Goal: Task Accomplishment & Management: Complete application form

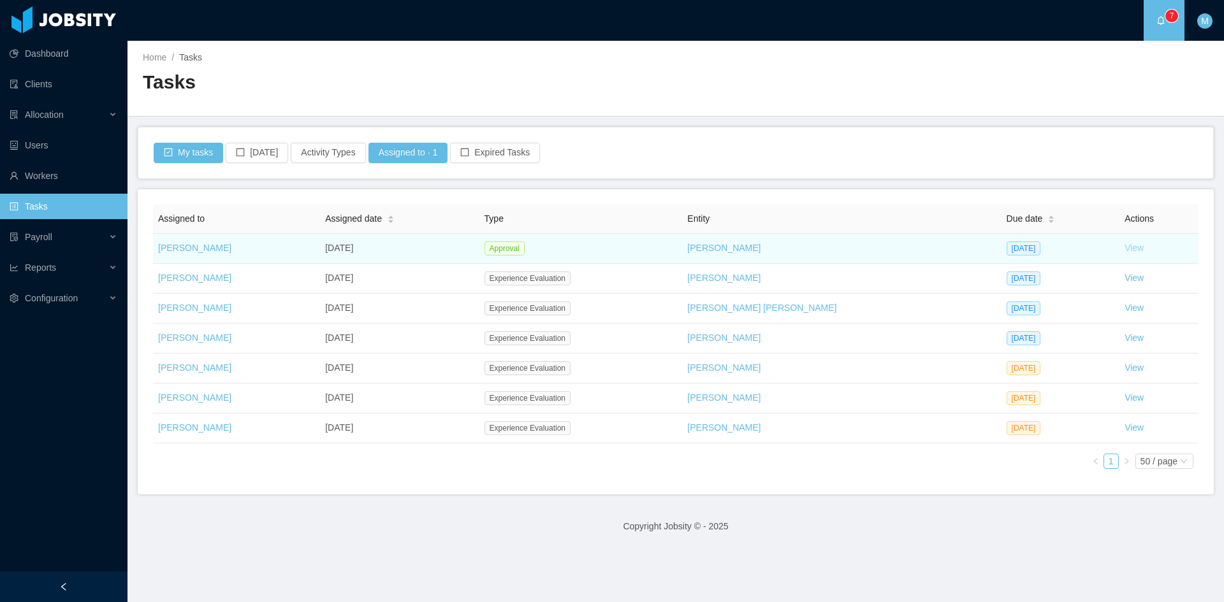
click at [1125, 248] on link "View" at bounding box center [1134, 248] width 19 height 10
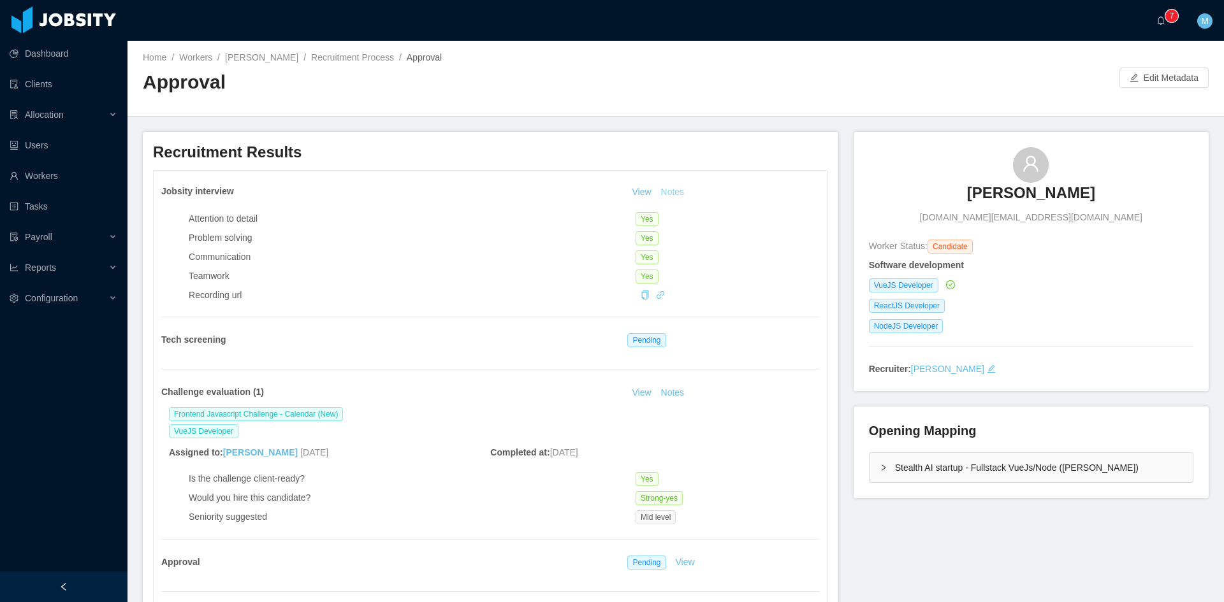
click at [673, 195] on button "Notes" at bounding box center [673, 192] width 34 height 15
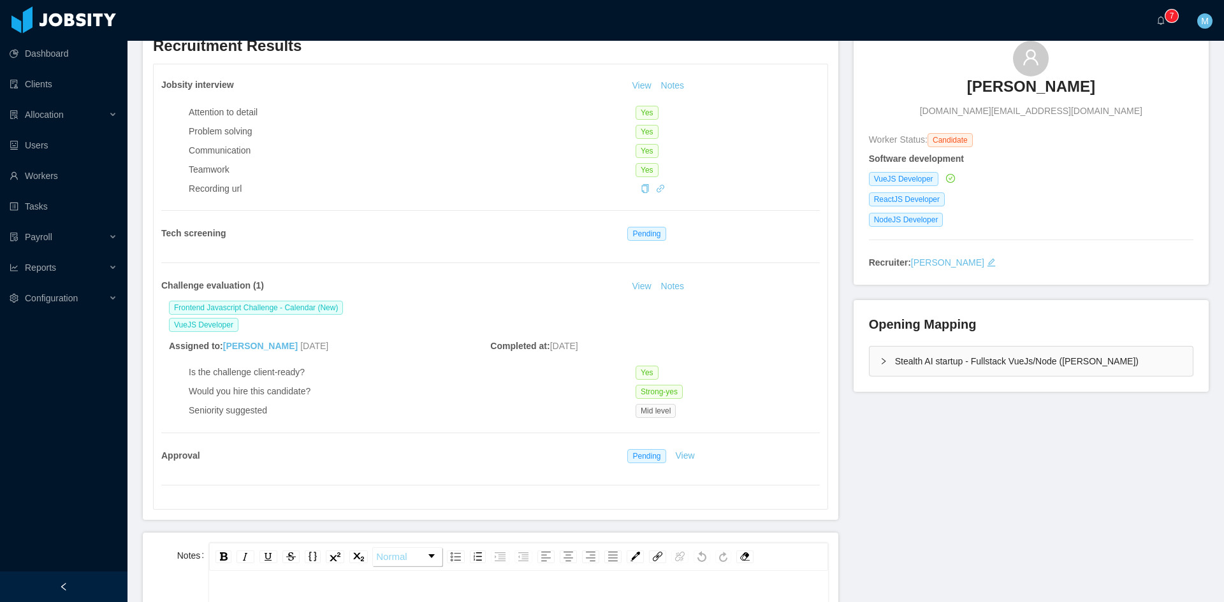
scroll to position [212, 0]
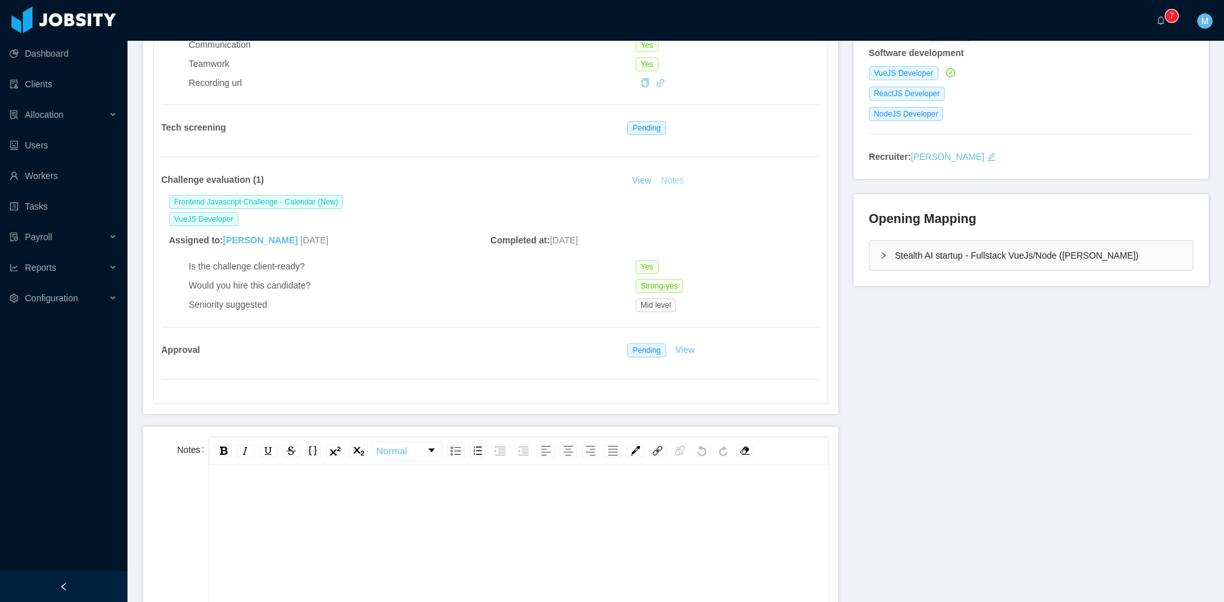
click at [671, 178] on button "Notes" at bounding box center [673, 180] width 34 height 15
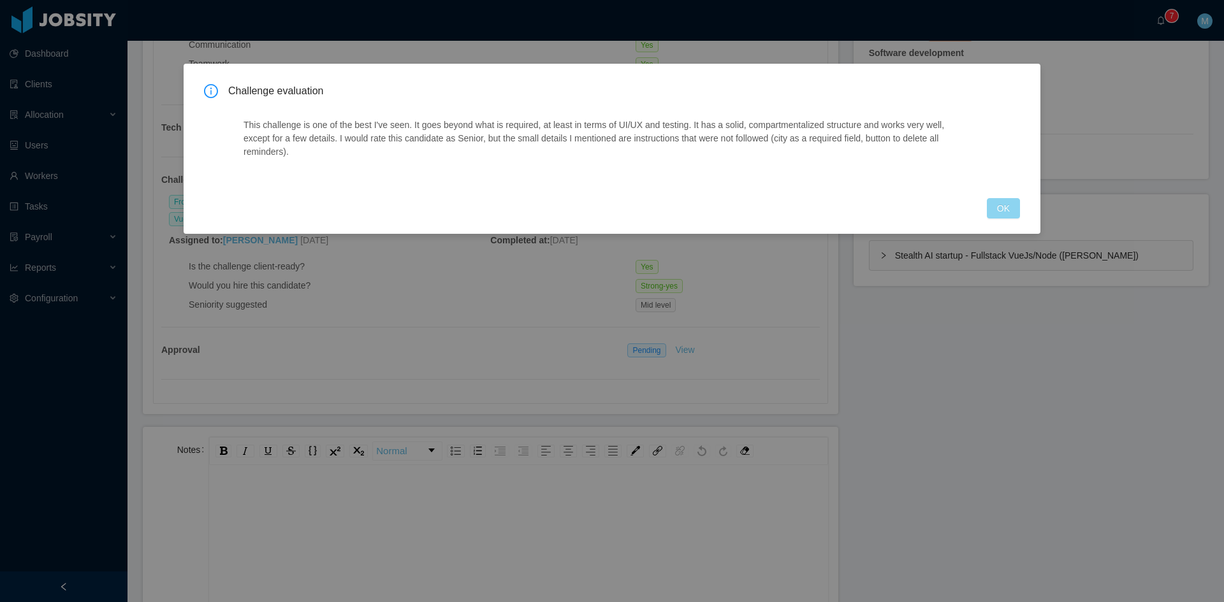
click at [996, 198] on button "OK" at bounding box center [1003, 208] width 33 height 20
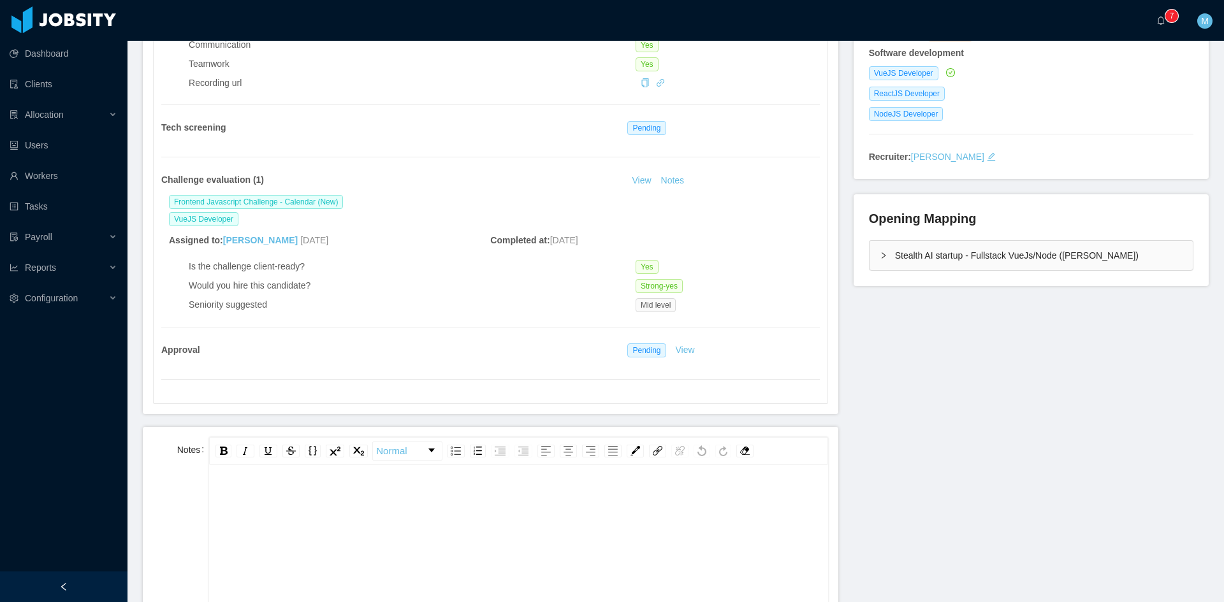
click at [880, 264] on div "Stealth AI startup - Fullstack VueJs/Node (Erkang Zheng)" at bounding box center [1031, 255] width 323 height 29
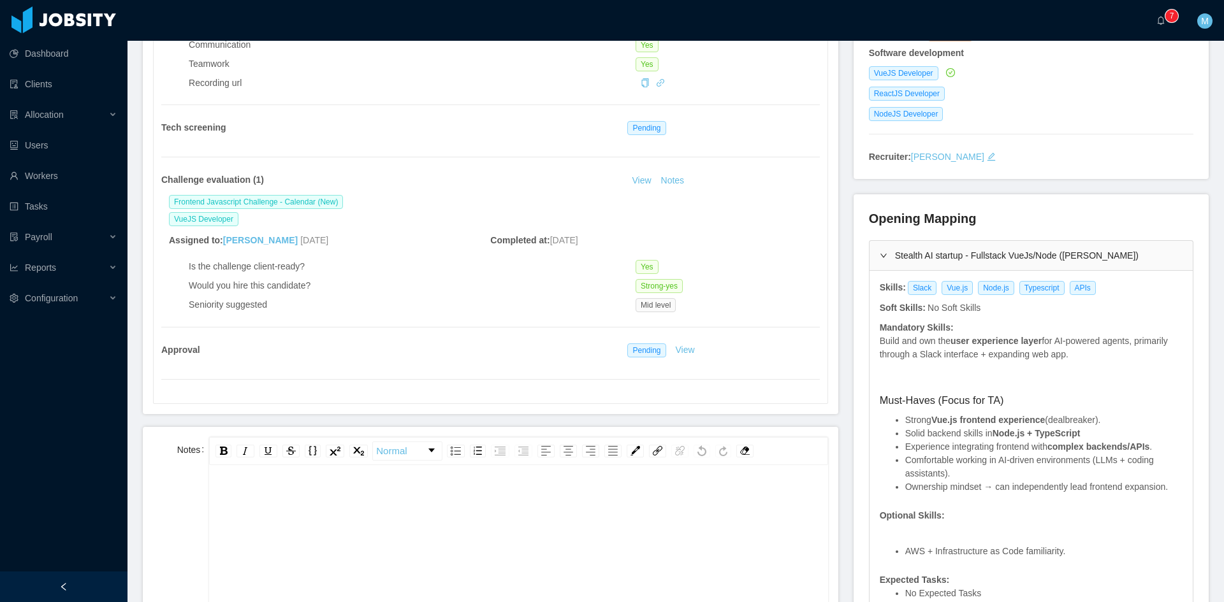
scroll to position [425, 0]
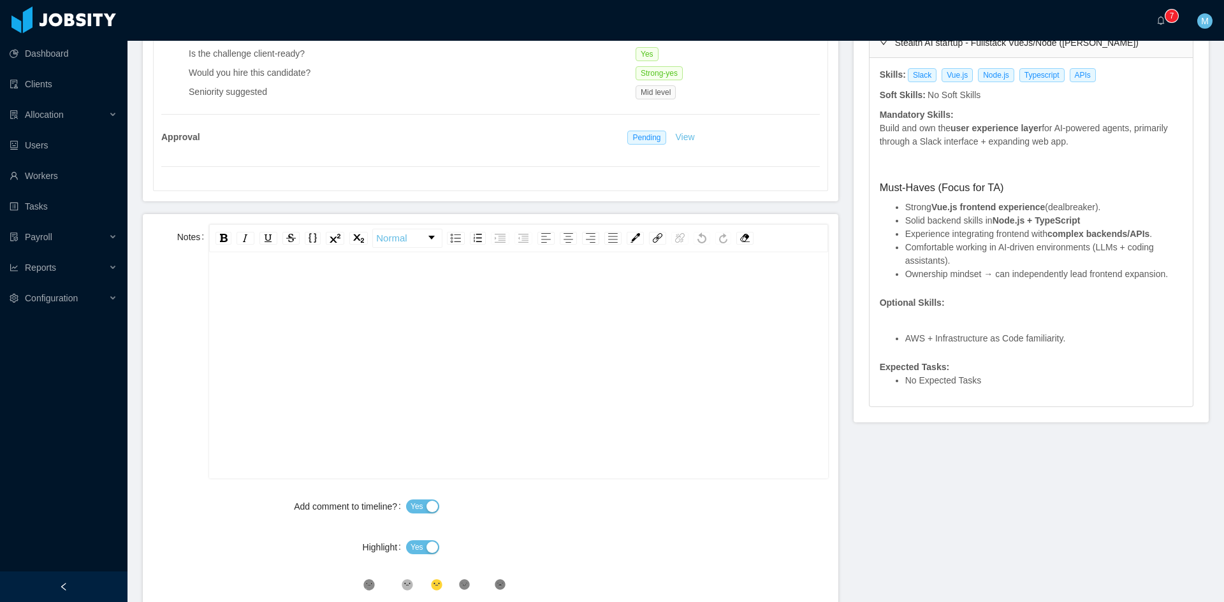
click at [472, 360] on div "rdw-editor" at bounding box center [518, 385] width 599 height 223
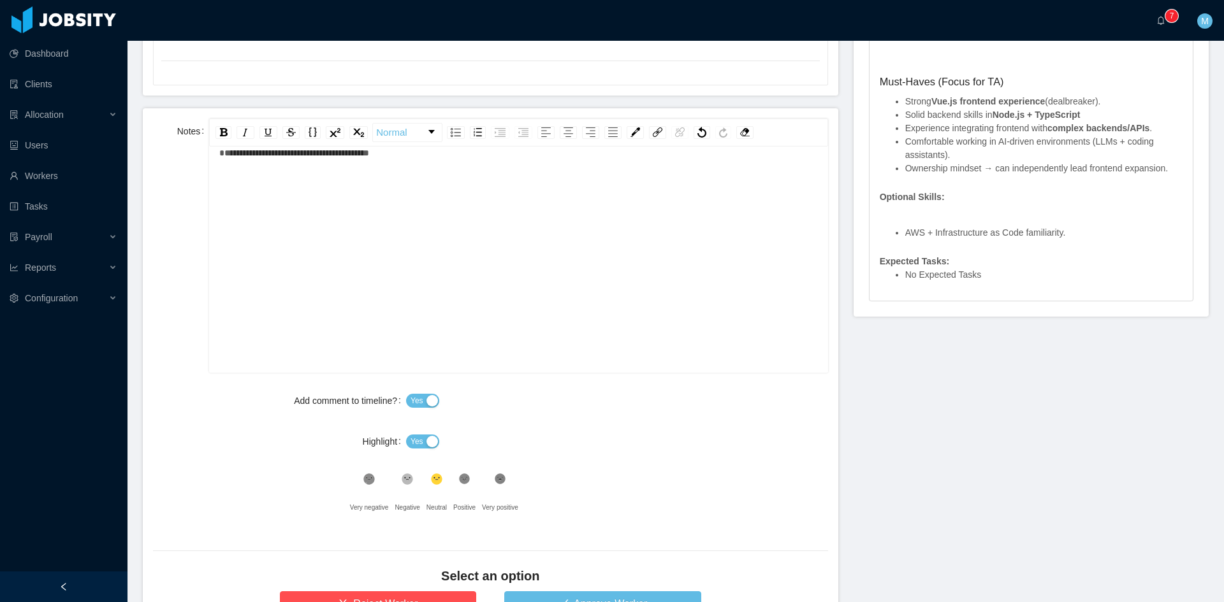
scroll to position [637, 0]
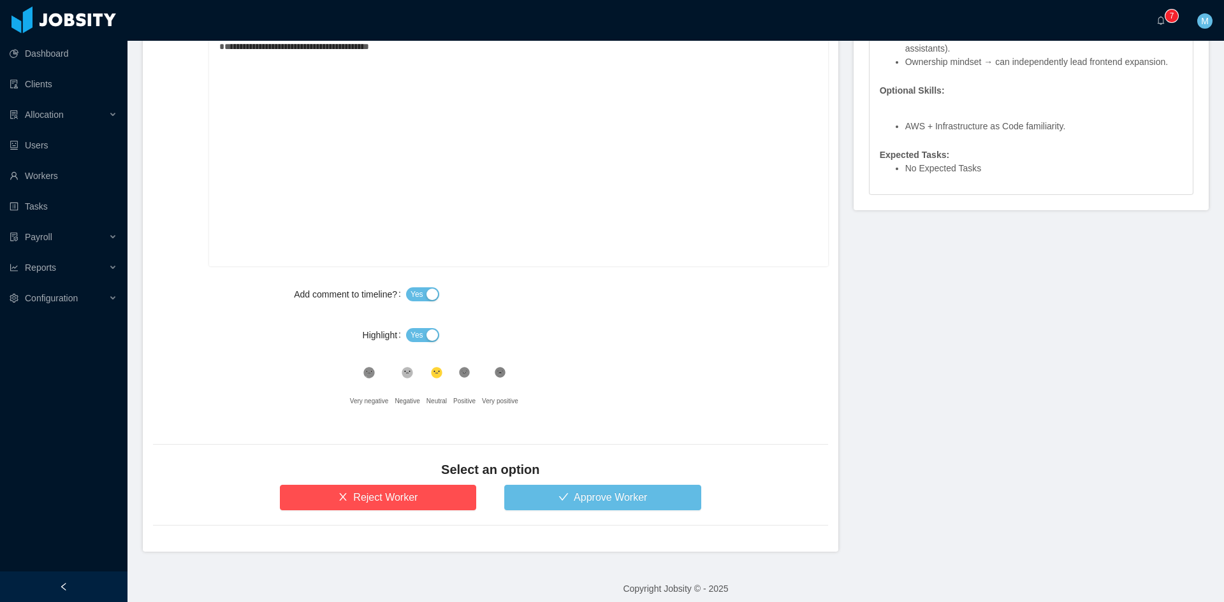
click at [430, 335] on button "Yes" at bounding box center [422, 335] width 33 height 14
click at [461, 370] on icon at bounding box center [464, 373] width 11 height 11
click at [576, 482] on div "Select an option" at bounding box center [490, 473] width 675 height 24
click at [581, 497] on button "Approve Worker" at bounding box center [602, 497] width 197 height 25
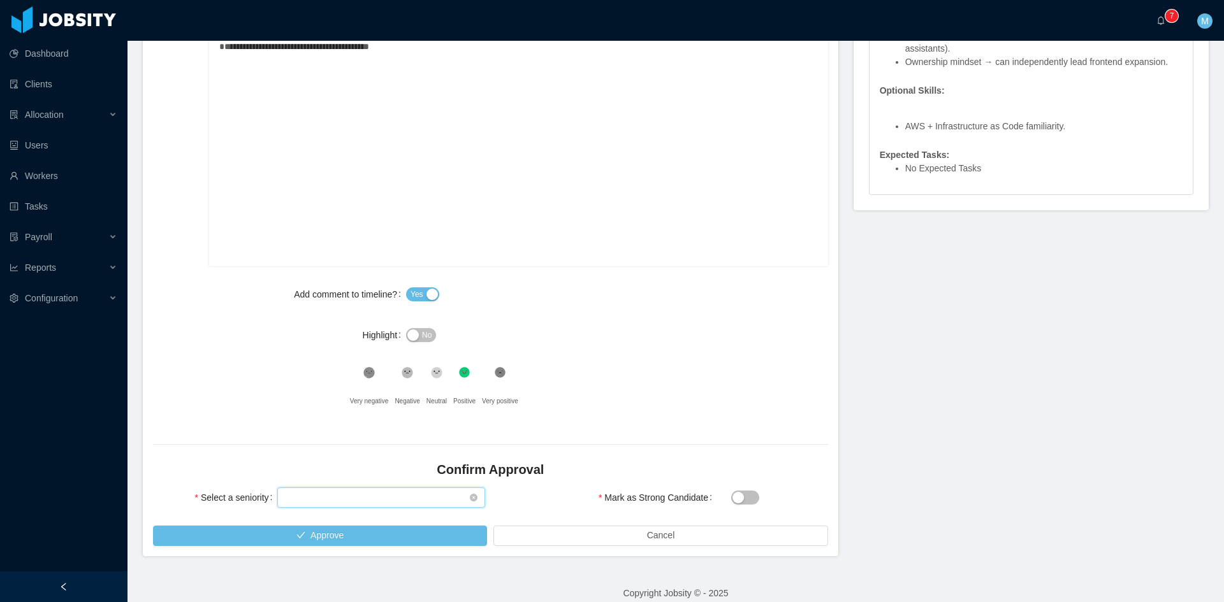
click at [335, 503] on div "Select seniority" at bounding box center [377, 497] width 184 height 19
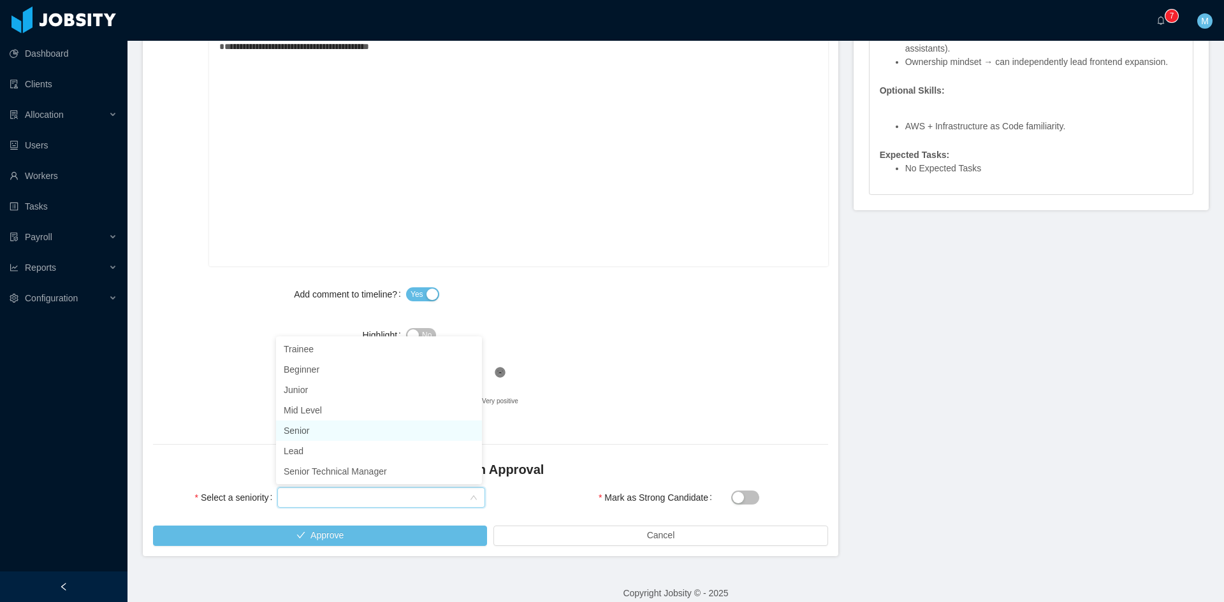
click at [317, 430] on li "Senior" at bounding box center [379, 431] width 206 height 20
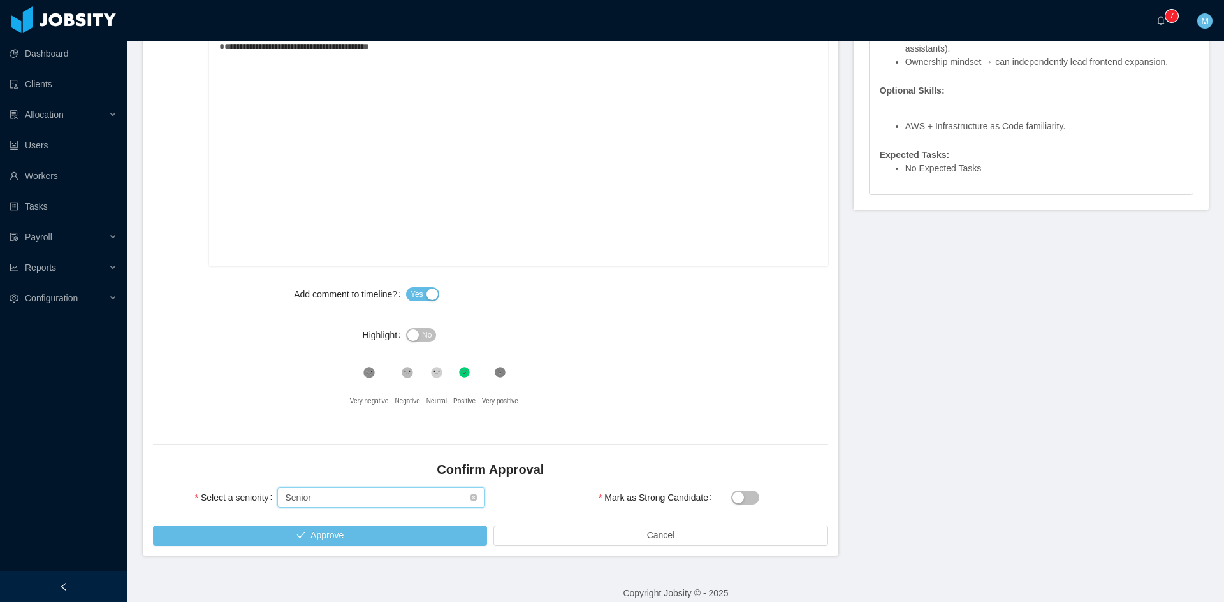
click at [319, 491] on div "Select seniority Senior" at bounding box center [377, 497] width 184 height 19
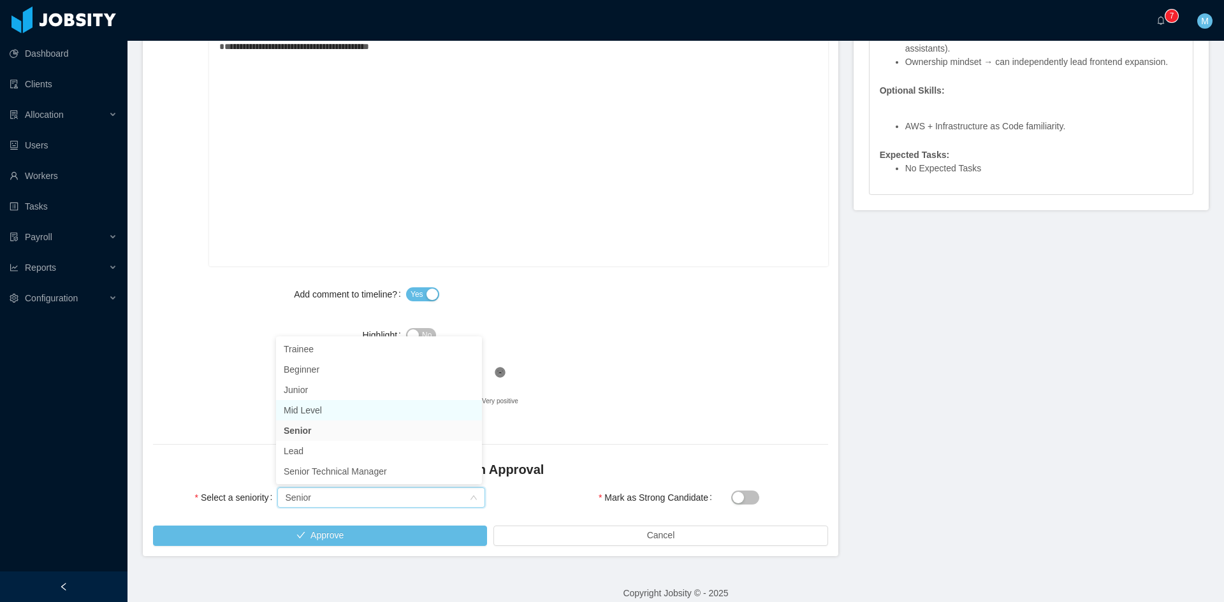
click at [328, 411] on li "Mid Level" at bounding box center [379, 410] width 206 height 20
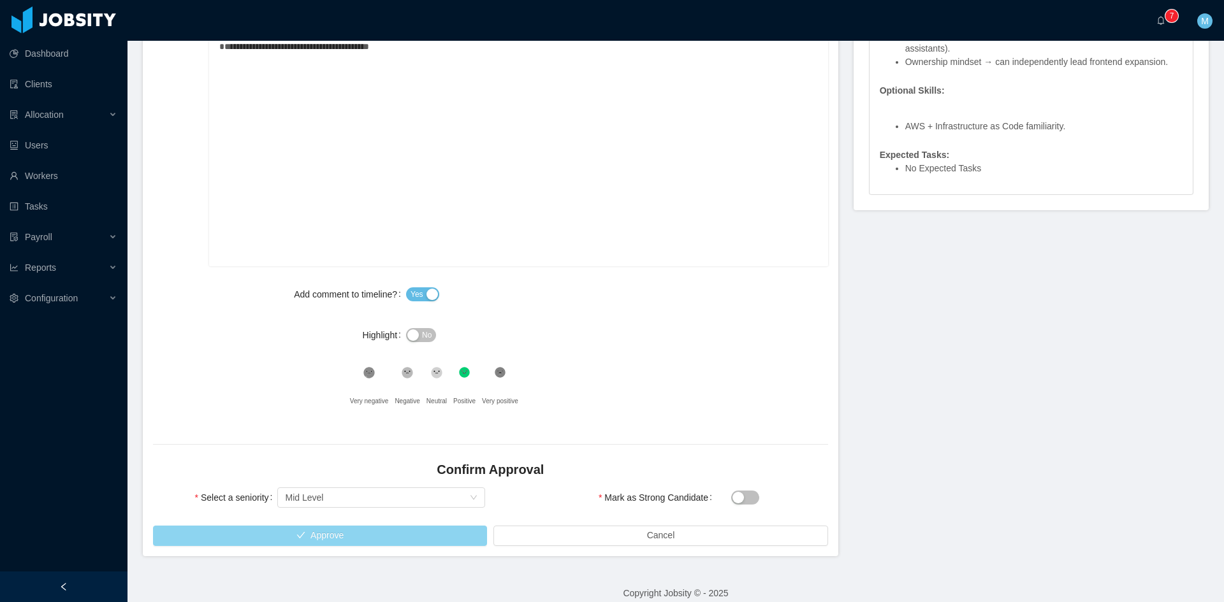
click at [347, 530] on button "Approve" at bounding box center [320, 536] width 334 height 20
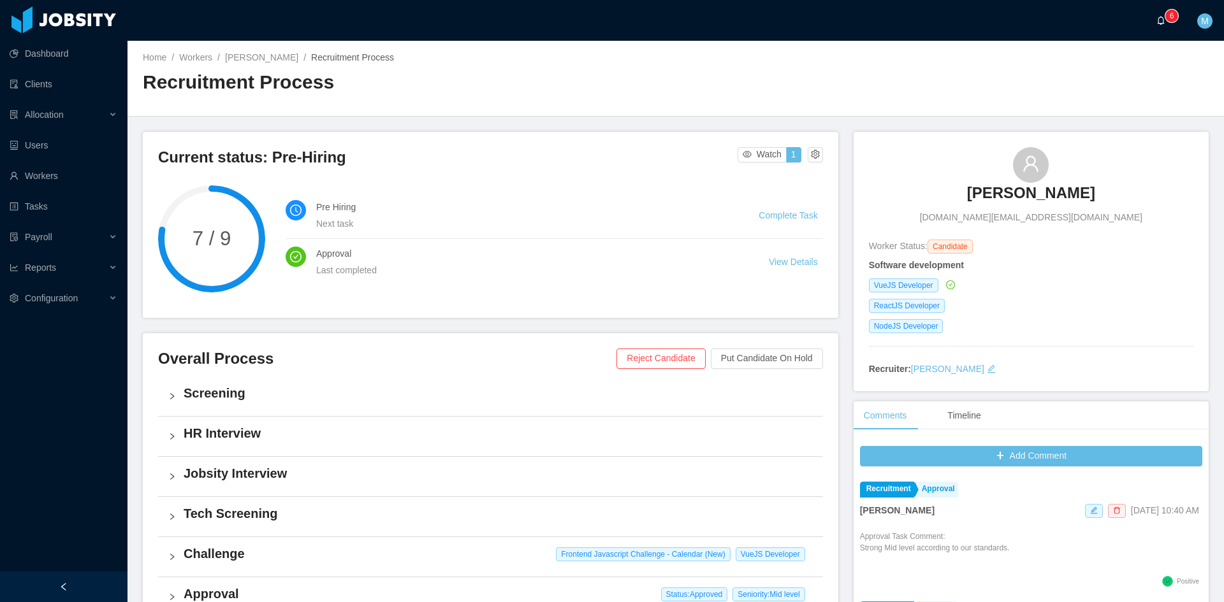
drag, startPoint x: 1162, startPoint y: 22, endPoint x: 1138, endPoint y: 33, distance: 26.2
click at [1162, 21] on icon "icon: bell" at bounding box center [1160, 20] width 9 height 9
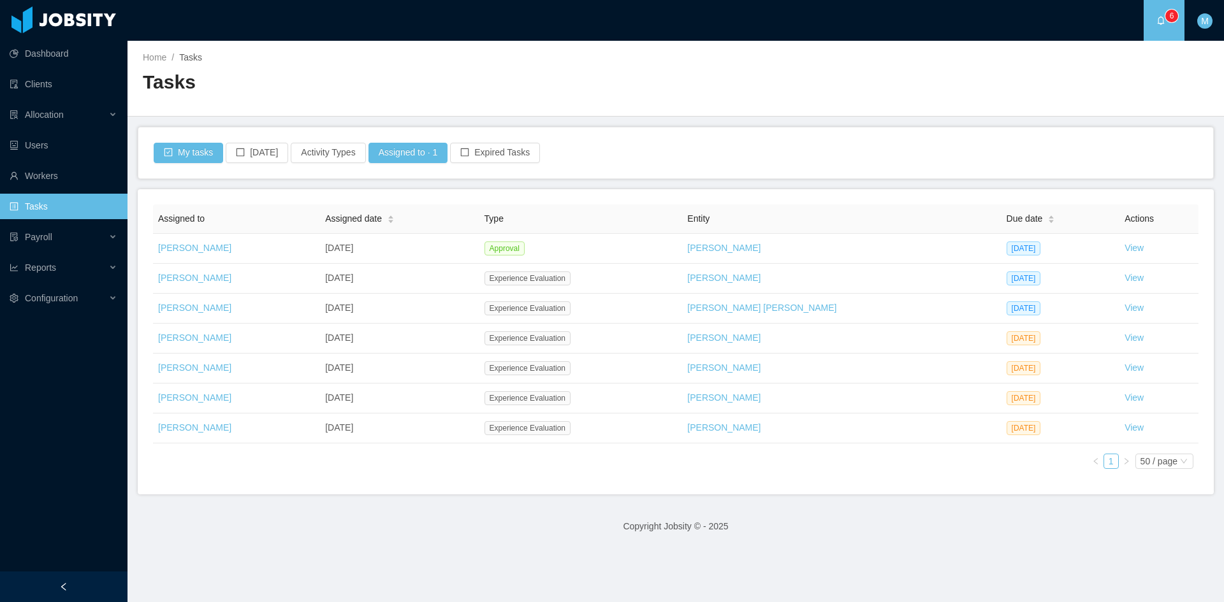
click at [775, 532] on footer "Copyright Jobsity © - 2025" at bounding box center [675, 527] width 1096 height 44
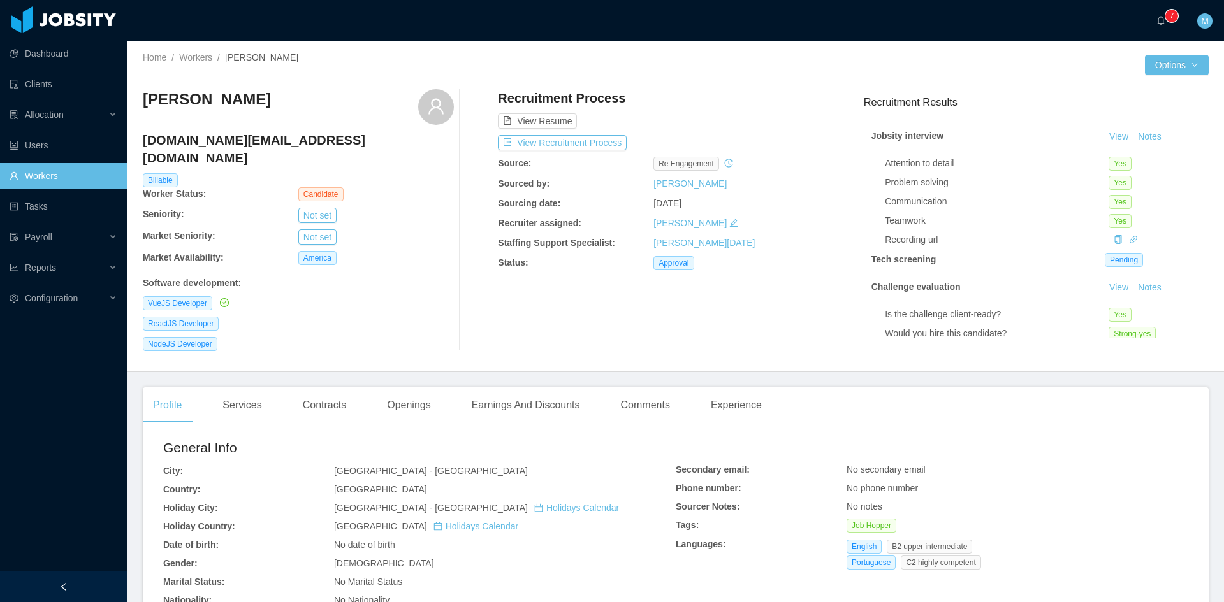
scroll to position [212, 0]
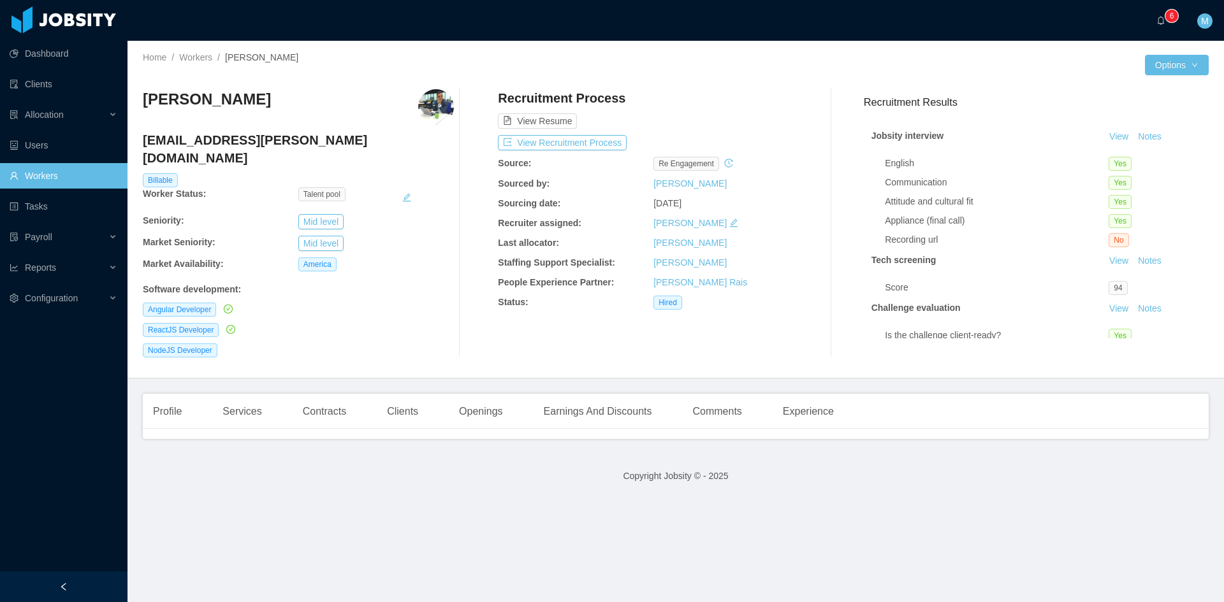
scroll to position [108, 0]
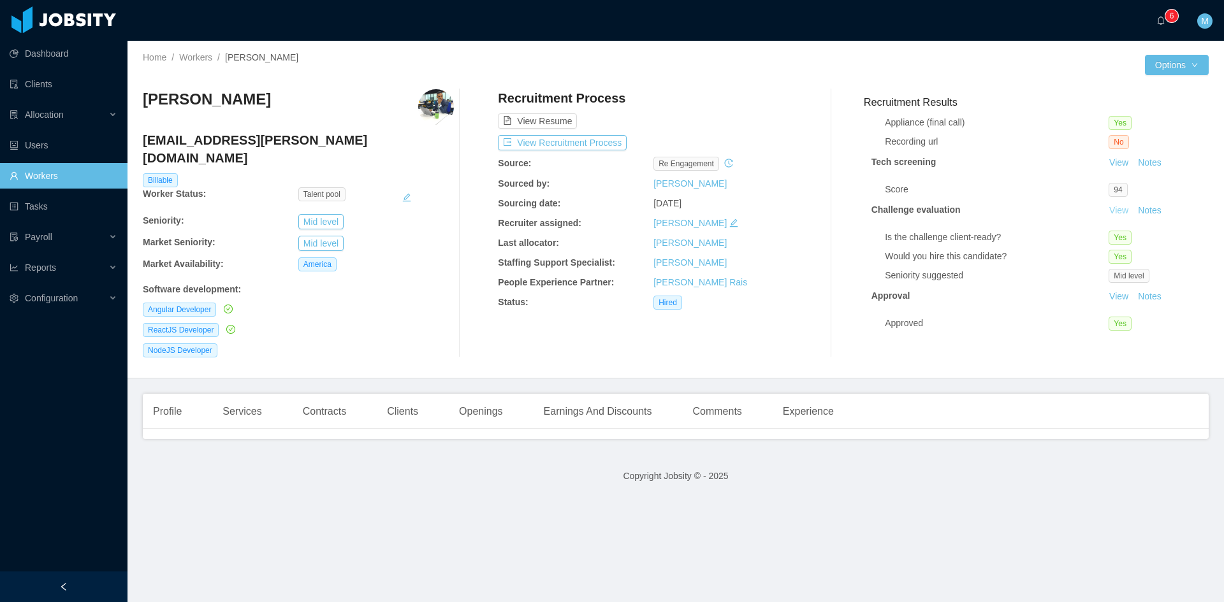
click at [1105, 205] on link "View" at bounding box center [1119, 210] width 28 height 10
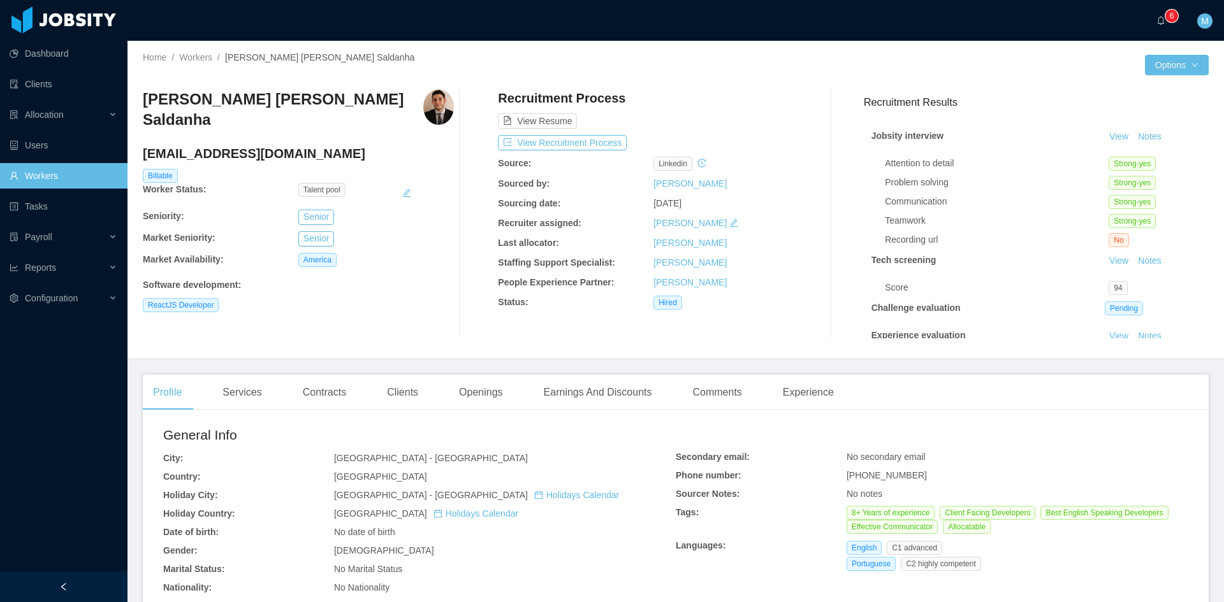
scroll to position [78, 0]
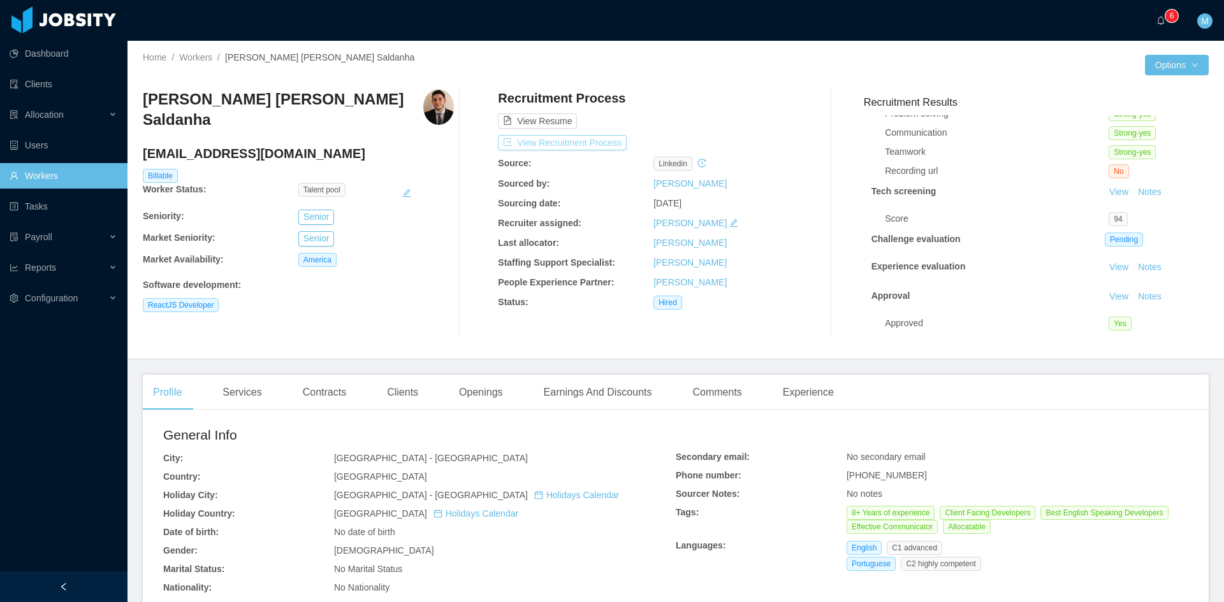
click at [542, 138] on button "View Recruitment Process" at bounding box center [562, 142] width 129 height 15
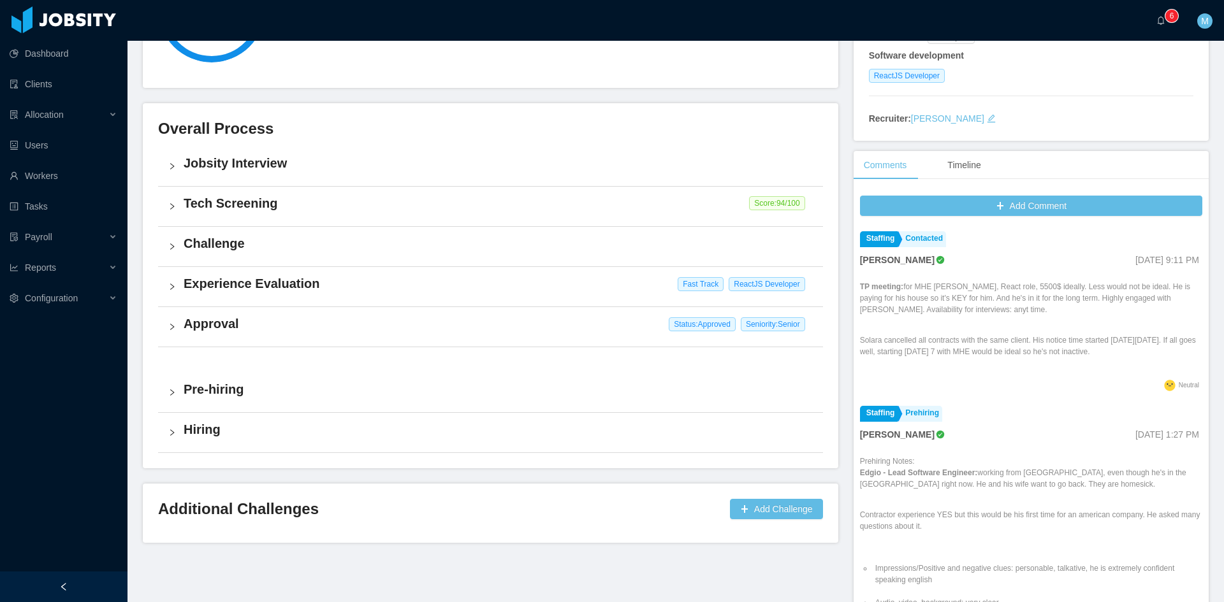
scroll to position [282, 0]
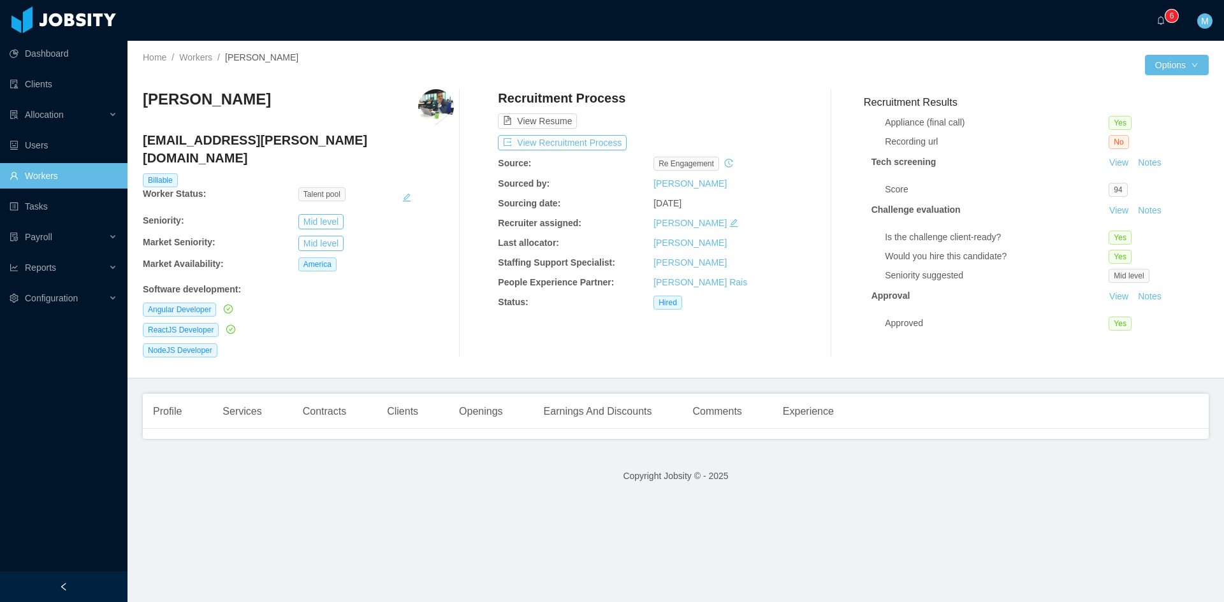
scroll to position [108, 0]
drag, startPoint x: 263, startPoint y: 103, endPoint x: 142, endPoint y: 100, distance: 121.2
click at [142, 100] on div "Home / Workers / Delcio Polanco / Options Delcio Polanco delcio.polanco@jobsity…" at bounding box center [675, 210] width 1096 height 338
copy h3 "Delcio Polanco"
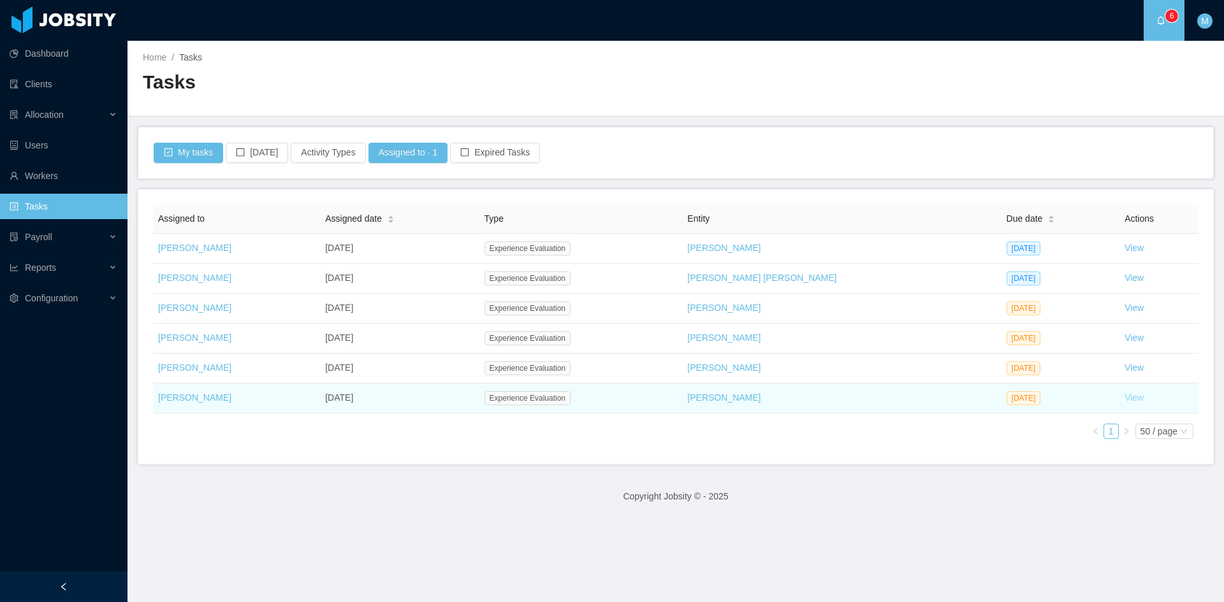
click at [1125, 400] on link "View" at bounding box center [1134, 398] width 19 height 10
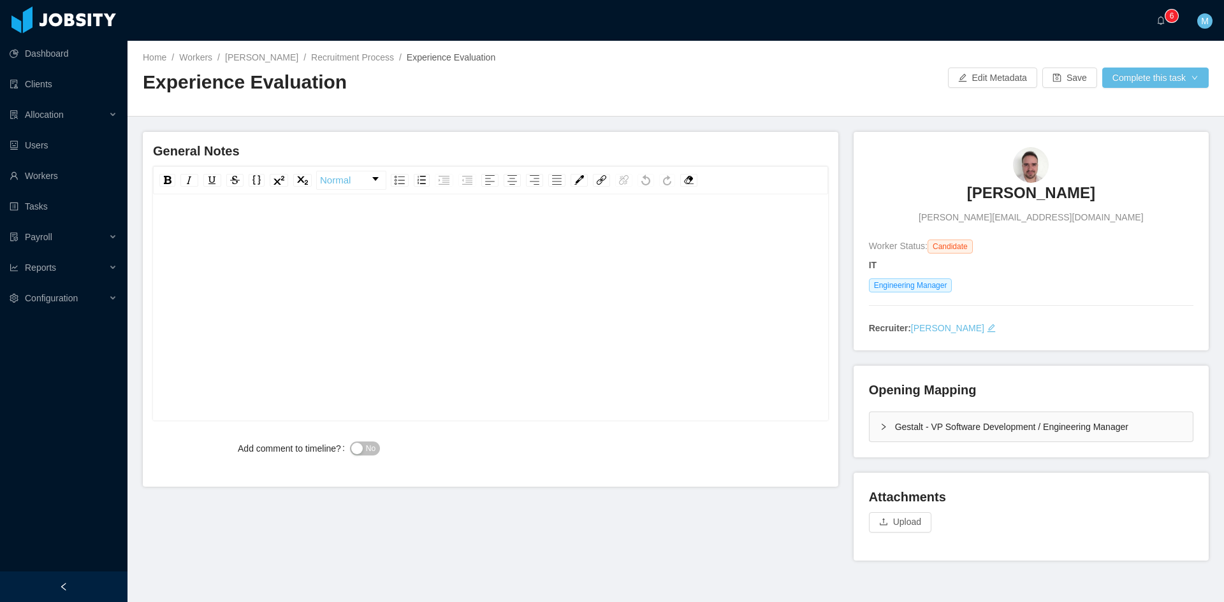
click at [884, 435] on div "Gestalt - VP Software Development / Engineering Manager" at bounding box center [1031, 426] width 323 height 29
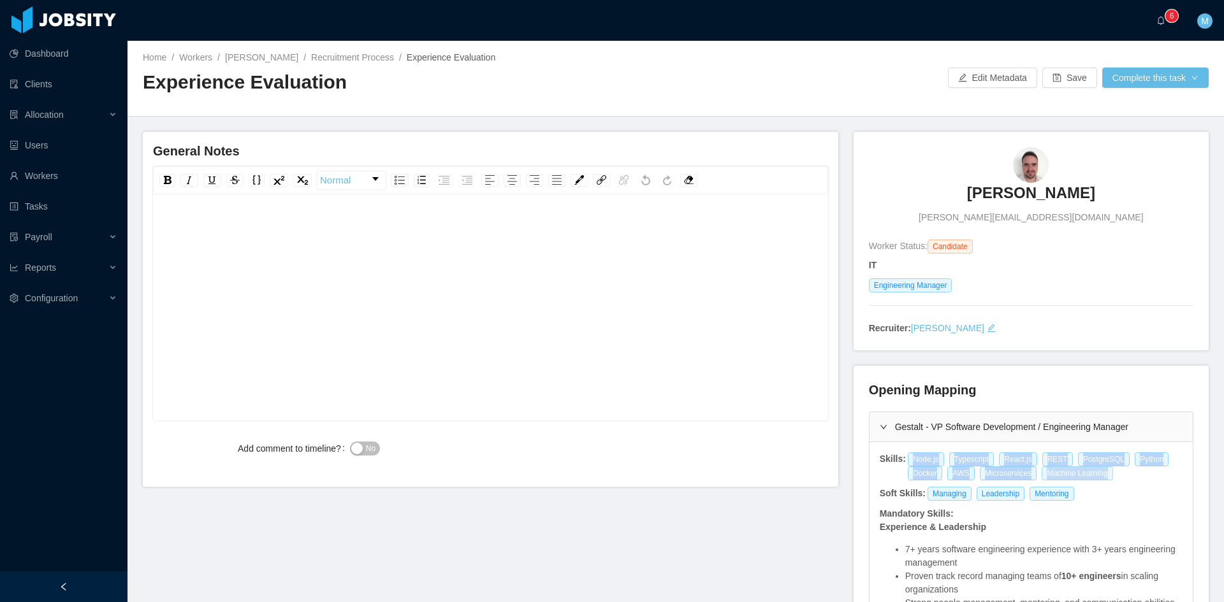
drag, startPoint x: 904, startPoint y: 459, endPoint x: 1096, endPoint y: 475, distance: 193.2
click at [1096, 475] on div "Node.js Typescript React.js REST PostgreSQL Python Docker AWS Microservices Mac…" at bounding box center [1045, 467] width 277 height 28
copy div "Node.js Typescript React.js REST PostgreSQL Python Docker AWS Microservices Mac…"
drag, startPoint x: 868, startPoint y: 289, endPoint x: 943, endPoint y: 288, distance: 75.9
click at [943, 288] on span "Engineering Manager" at bounding box center [911, 286] width 84 height 14
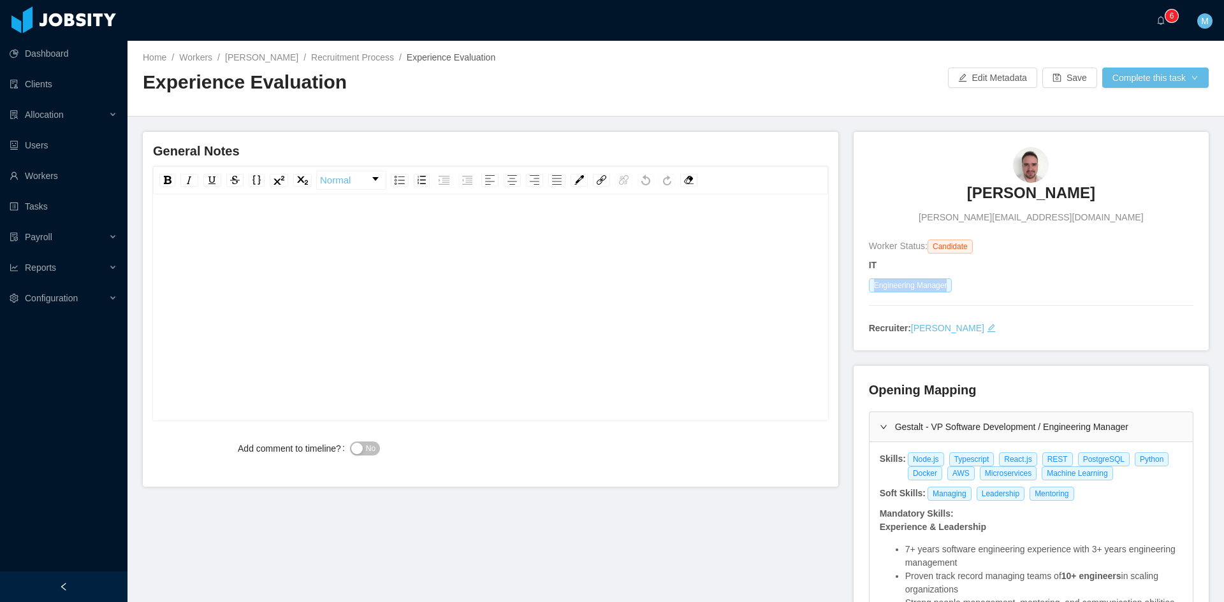
copy span "Engineering Manager"
click at [350, 302] on div "rdw-editor" at bounding box center [490, 299] width 655 height 223
click at [451, 340] on div "rdw-editor" at bounding box center [490, 299] width 655 height 223
click at [384, 303] on div "rdw-editor" at bounding box center [490, 299] width 655 height 223
click at [540, 228] on div "**********" at bounding box center [490, 228] width 655 height 25
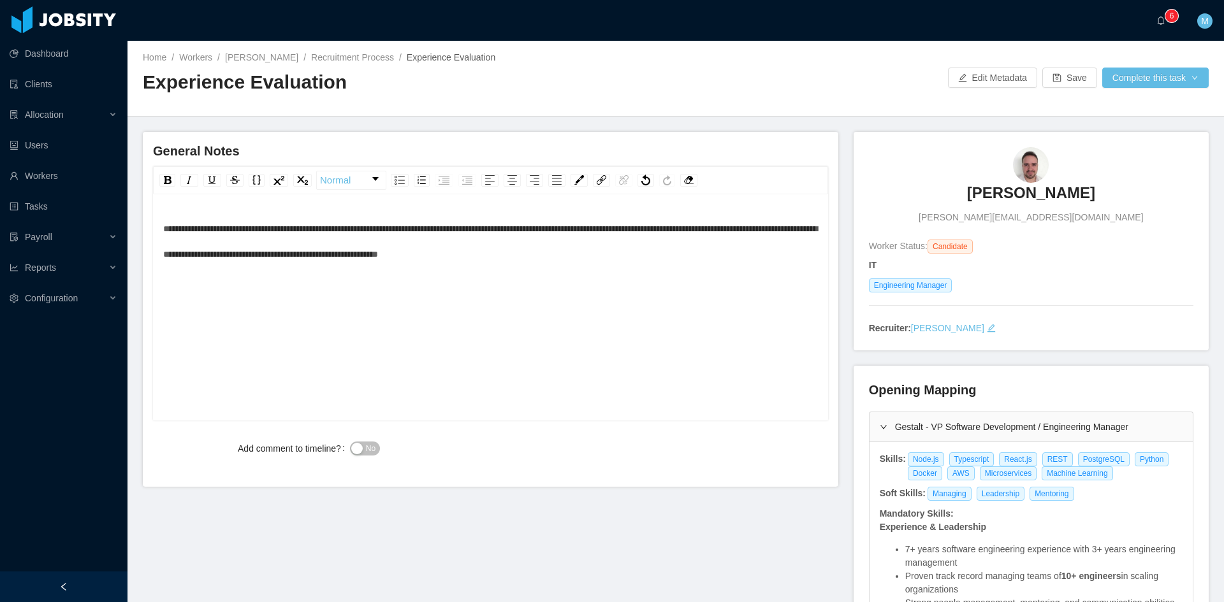
click at [786, 230] on div "**********" at bounding box center [490, 241] width 655 height 51
click at [554, 227] on span "**********" at bounding box center [490, 241] width 654 height 34
click at [734, 235] on div "**********" at bounding box center [490, 241] width 655 height 51
click at [616, 256] on div "**********" at bounding box center [490, 241] width 655 height 51
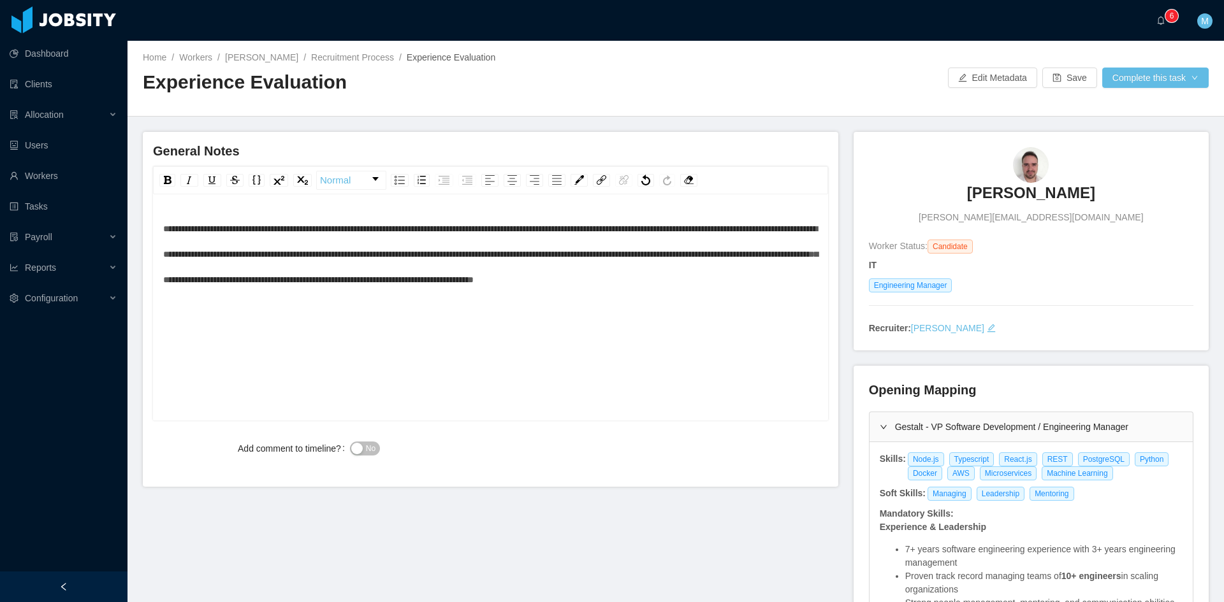
click at [370, 449] on span "No" at bounding box center [371, 448] width 10 height 13
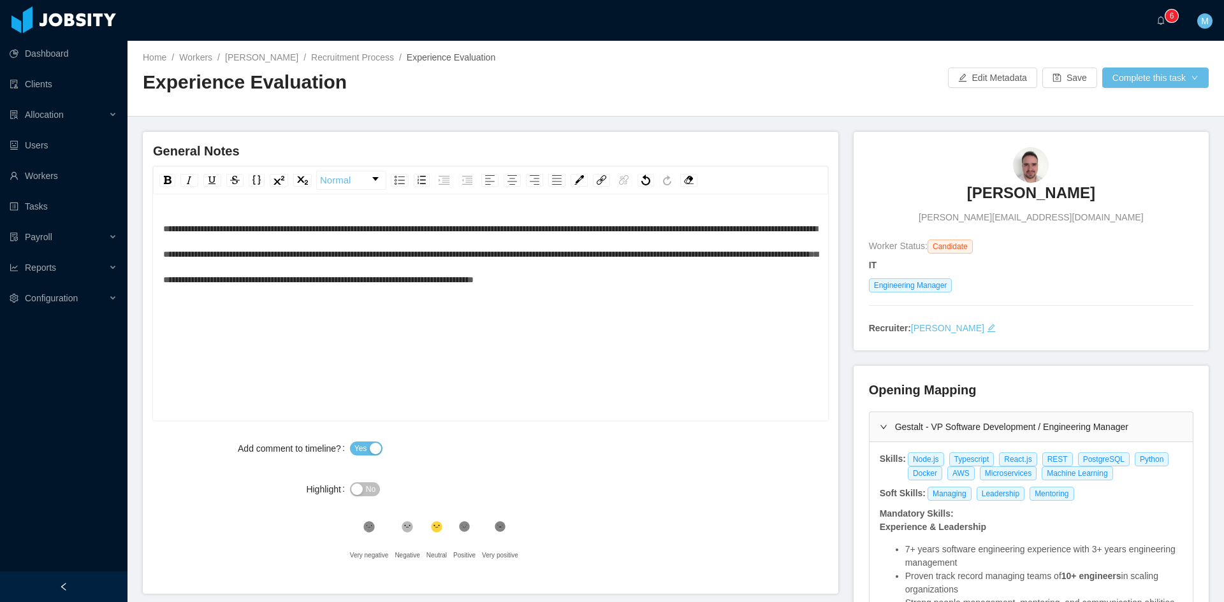
click at [377, 326] on div "**********" at bounding box center [490, 327] width 655 height 223
click at [374, 353] on div "**********" at bounding box center [490, 327] width 655 height 51
click at [486, 353] on div "**********" at bounding box center [490, 327] width 655 height 51
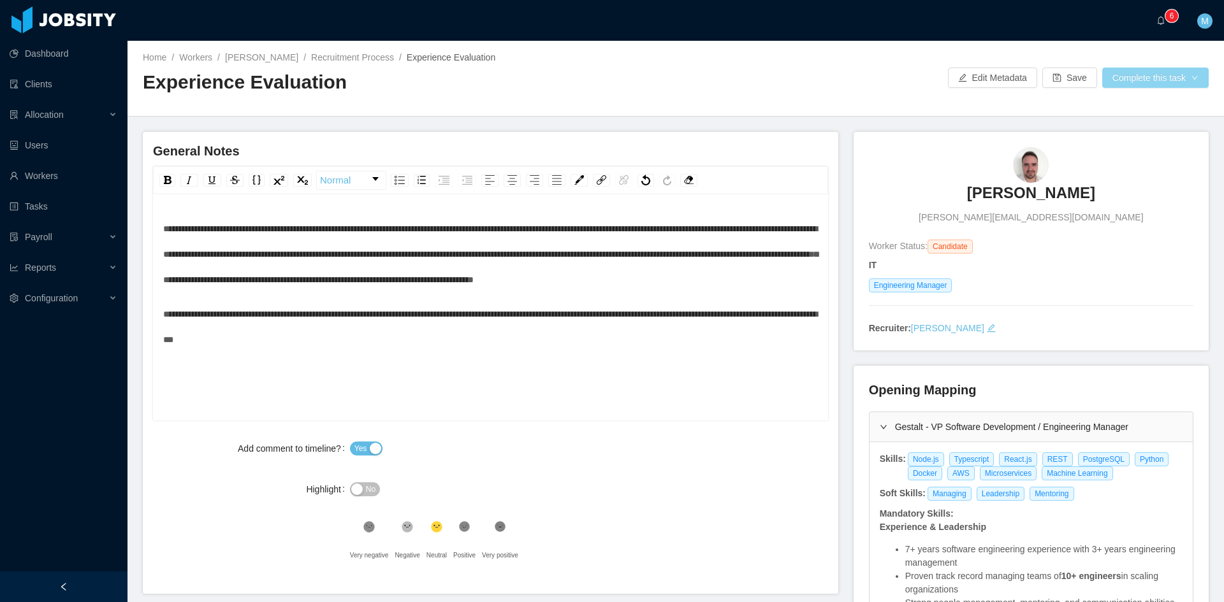
click at [1157, 80] on button "Complete this task" at bounding box center [1155, 78] width 106 height 20
click at [1158, 106] on button "Save Evaluation" at bounding box center [1147, 106] width 99 height 20
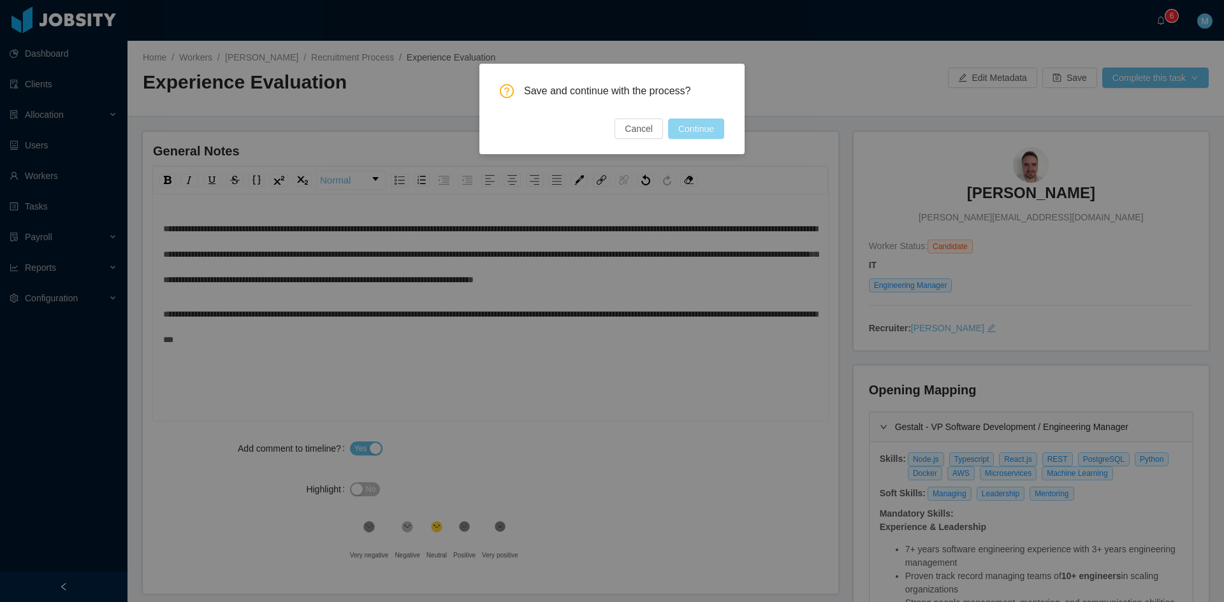
click at [694, 123] on button "Continue" at bounding box center [696, 129] width 56 height 20
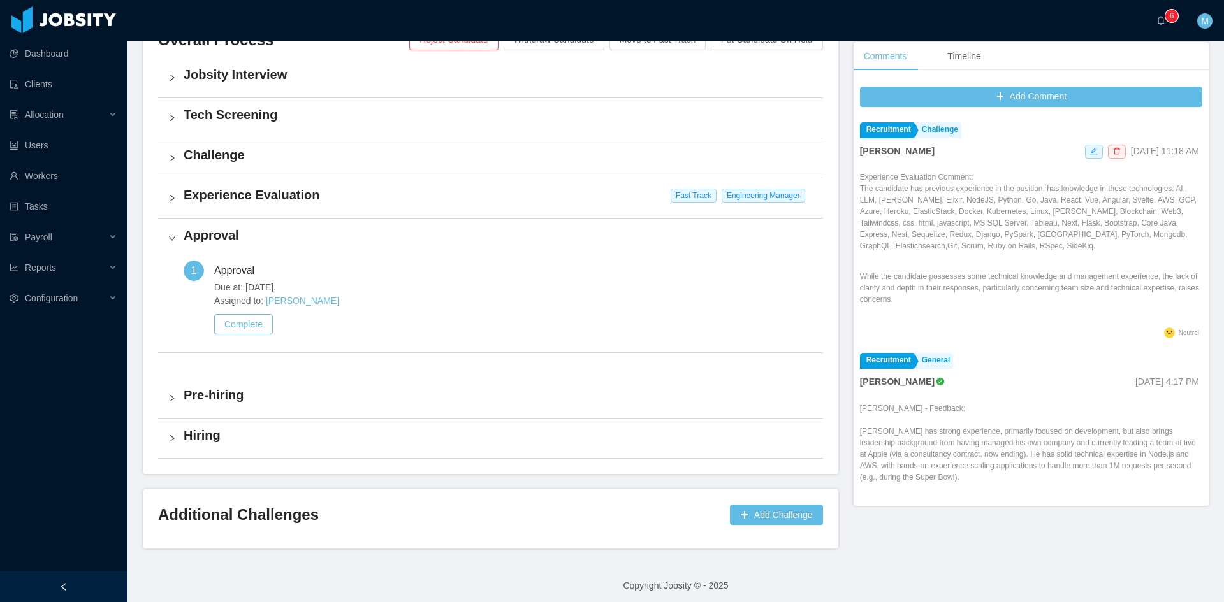
scroll to position [324, 0]
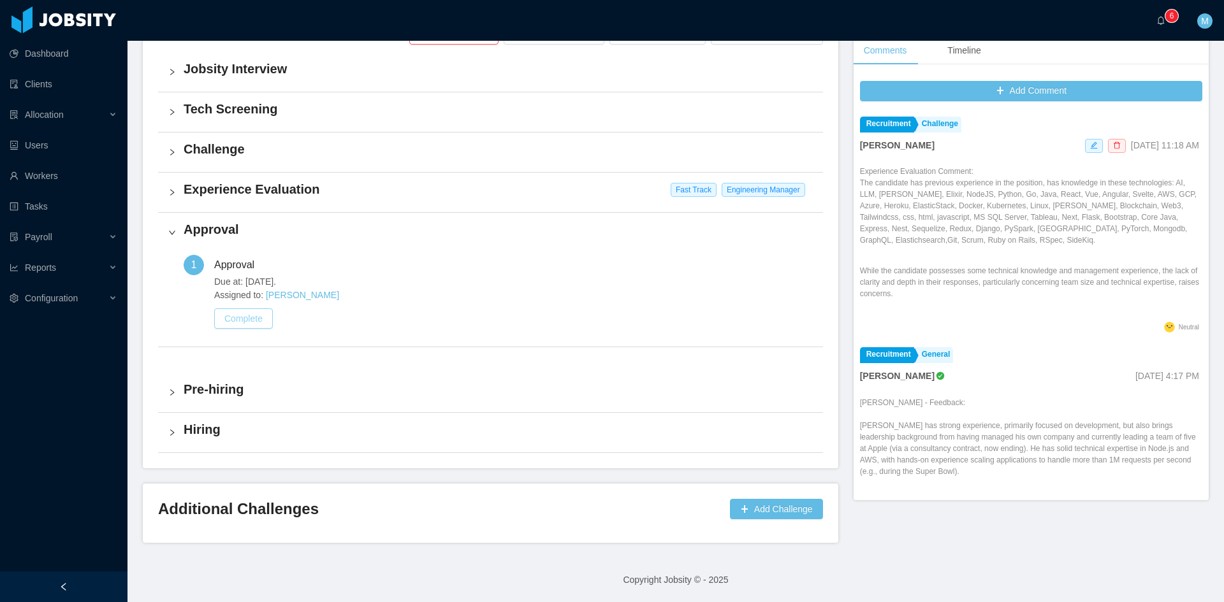
click at [260, 327] on button "Complete" at bounding box center [243, 319] width 59 height 20
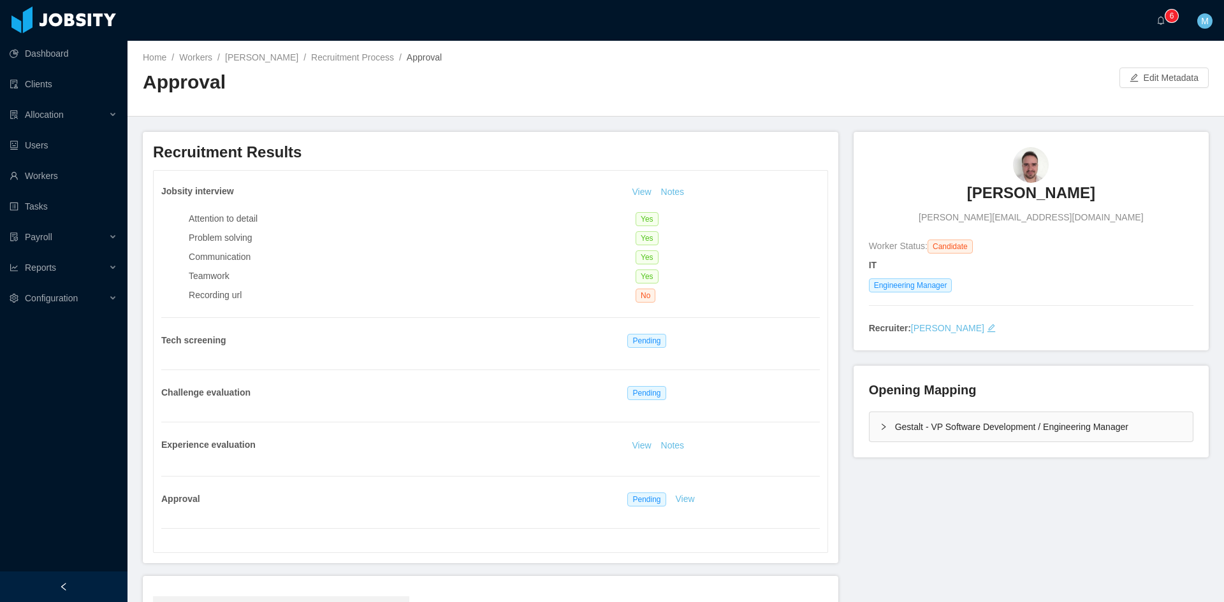
scroll to position [190, 0]
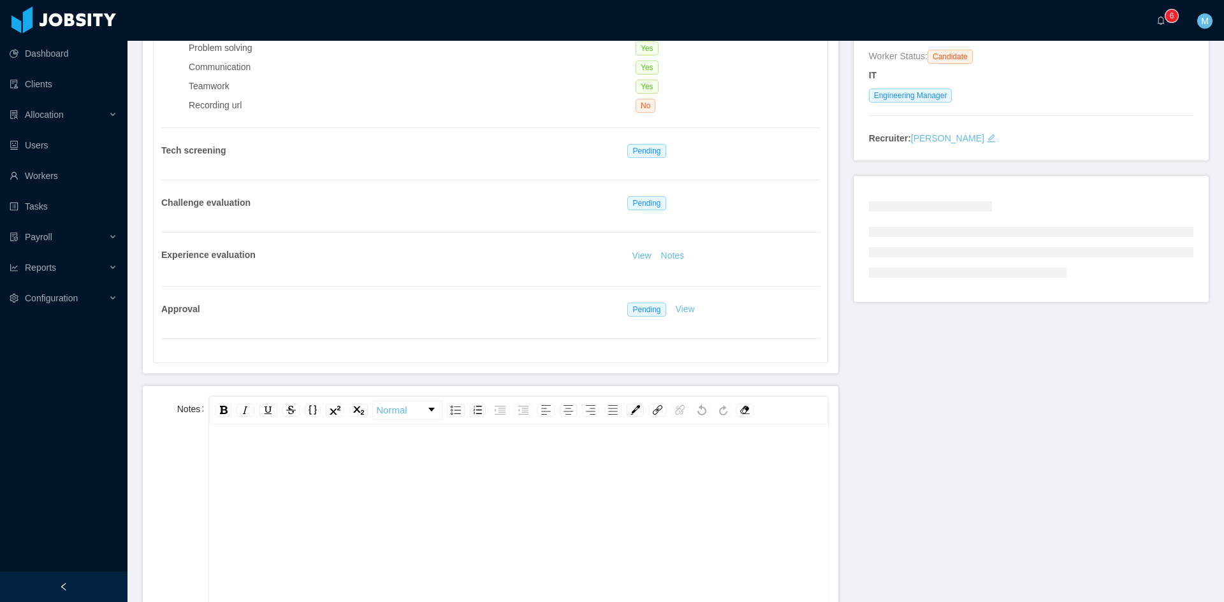
click at [293, 448] on div "rdw-editor" at bounding box center [518, 458] width 599 height 25
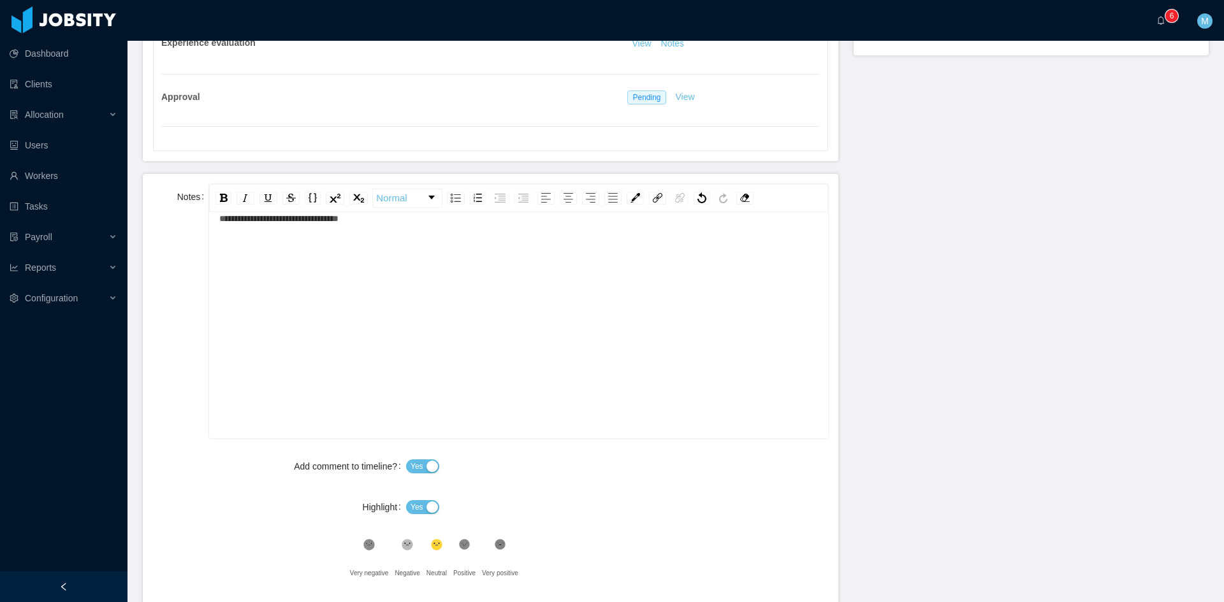
scroll to position [509, 0]
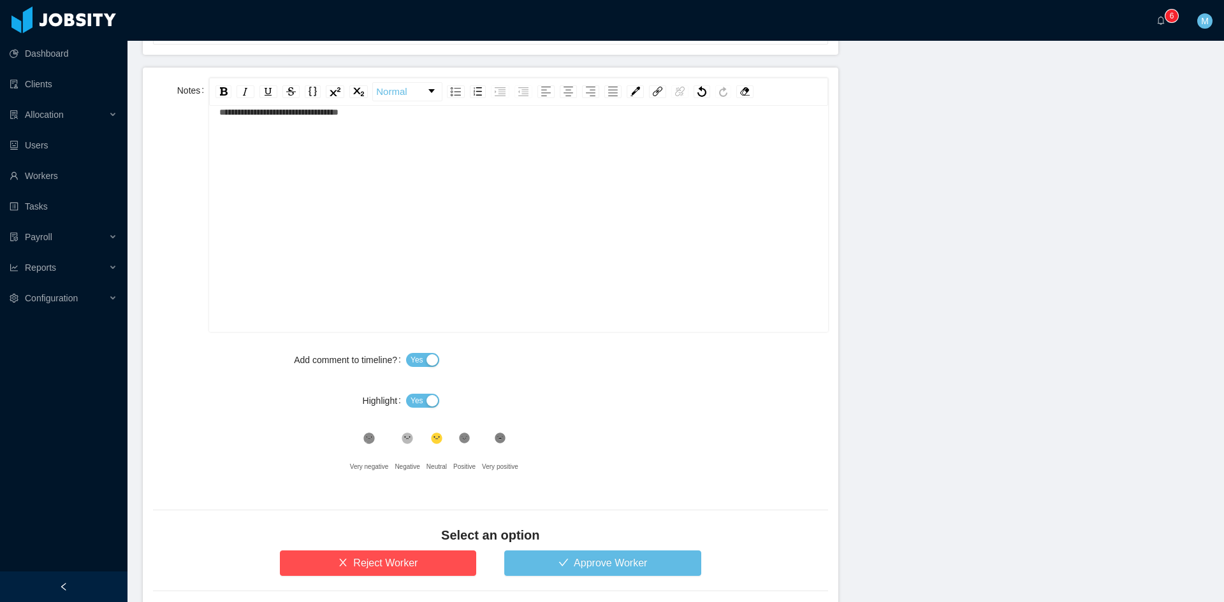
click at [430, 402] on button "Yes" at bounding box center [422, 401] width 33 height 14
click at [455, 432] on div ".st1{fill:#232323}" at bounding box center [464, 441] width 22 height 25
click at [553, 565] on button "Approve Worker" at bounding box center [602, 563] width 197 height 25
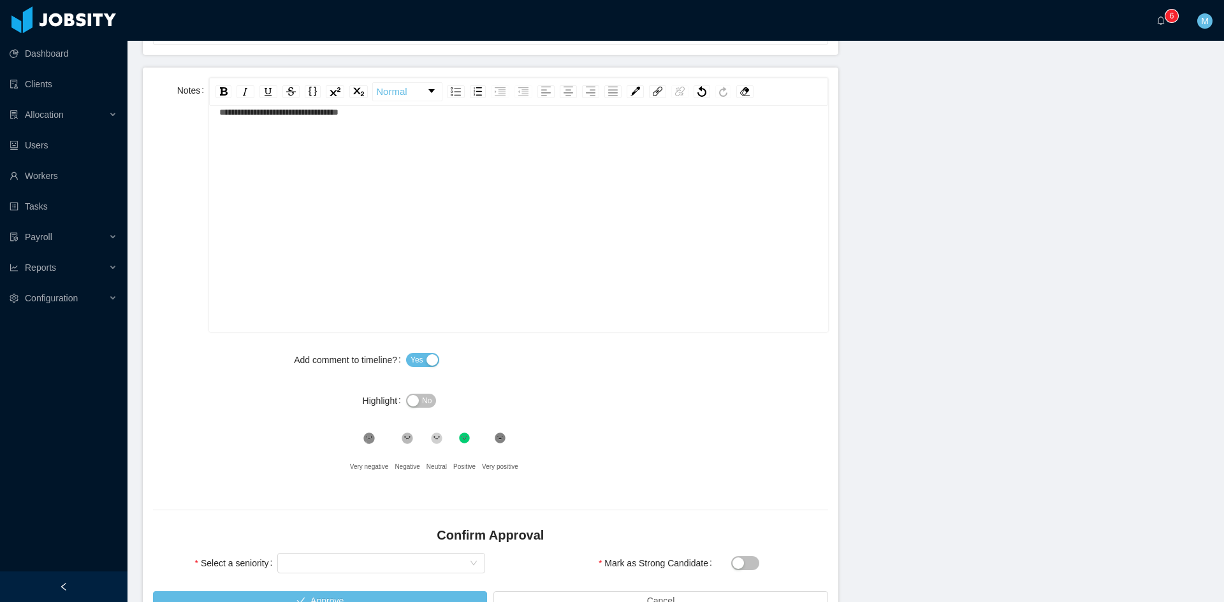
click at [390, 551] on div "Select seniority" at bounding box center [381, 563] width 208 height 25
click at [386, 557] on div "Select seniority" at bounding box center [377, 563] width 184 height 19
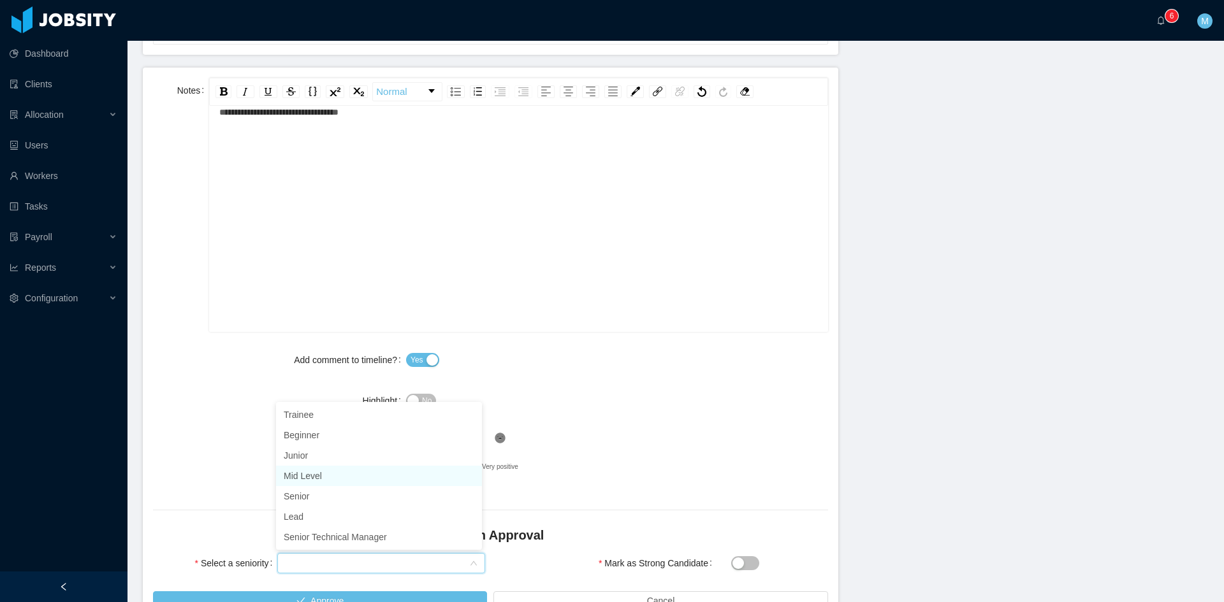
click at [325, 478] on li "Mid Level" at bounding box center [379, 476] width 206 height 20
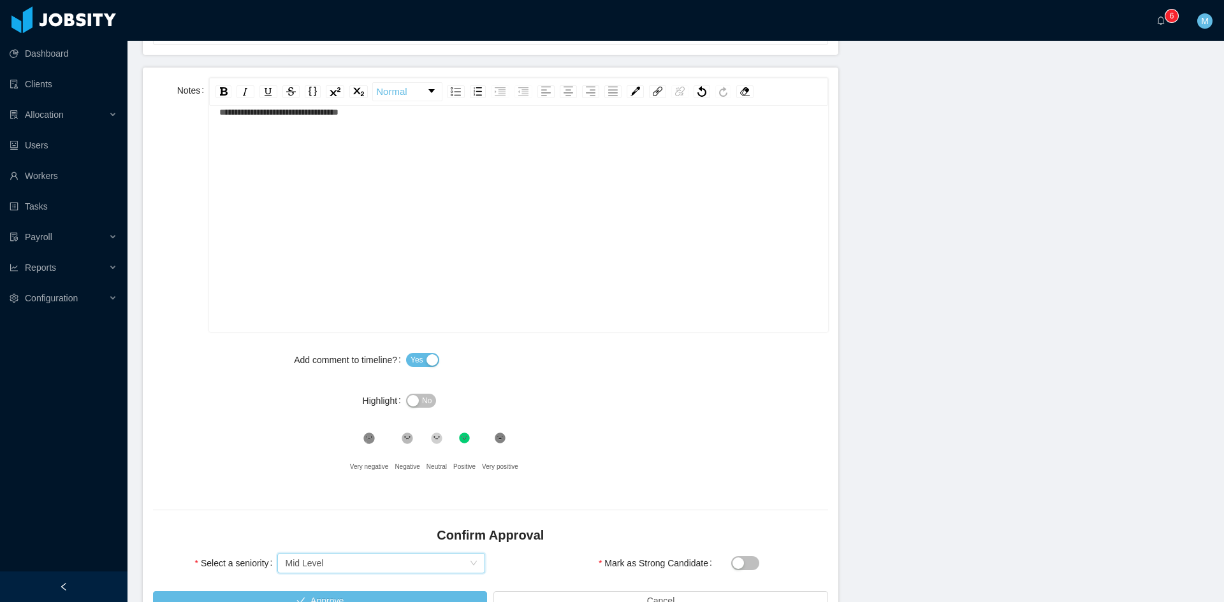
scroll to position [588, 0]
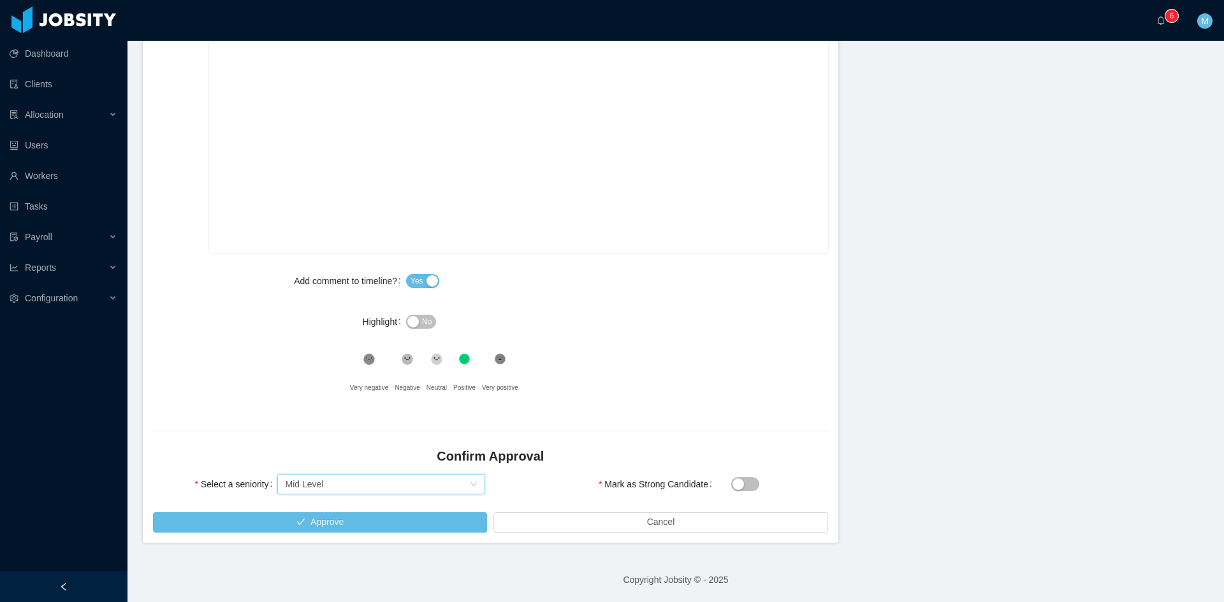
click at [402, 361] on icon at bounding box center [407, 359] width 11 height 11
click at [367, 530] on button "Approve" at bounding box center [320, 523] width 334 height 20
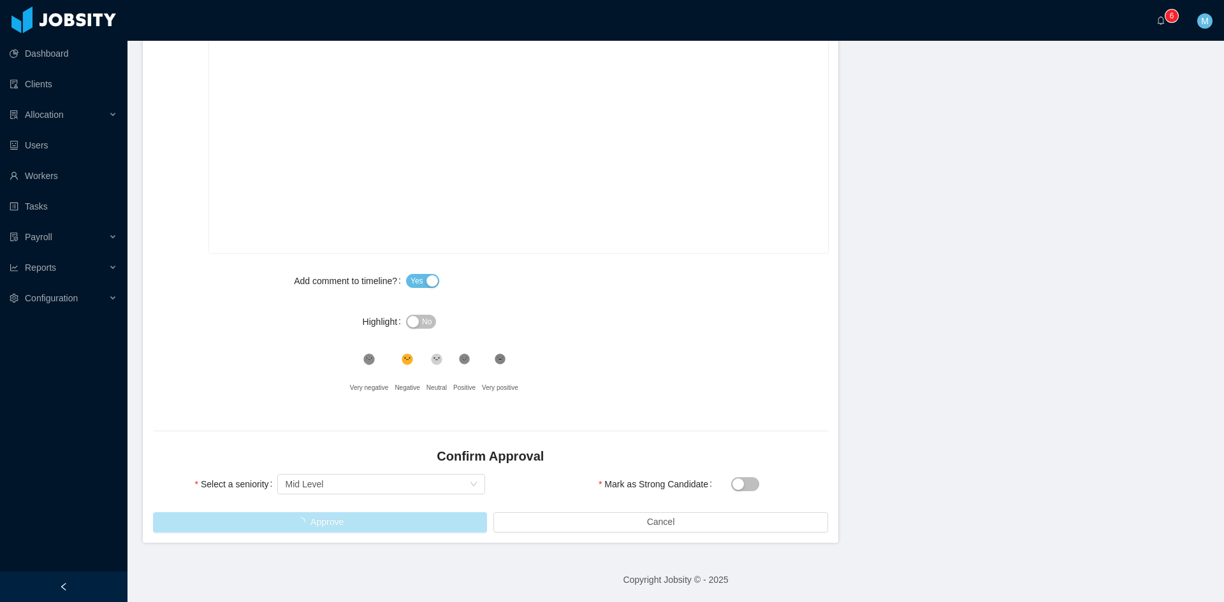
scroll to position [481, 0]
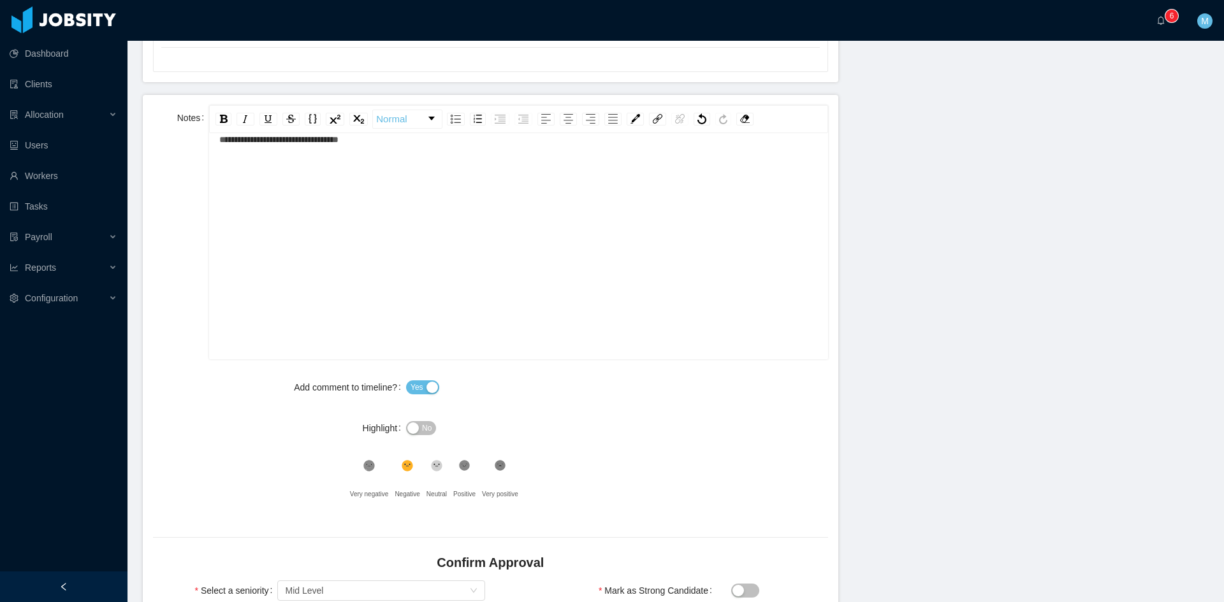
scroll to position [124, 0]
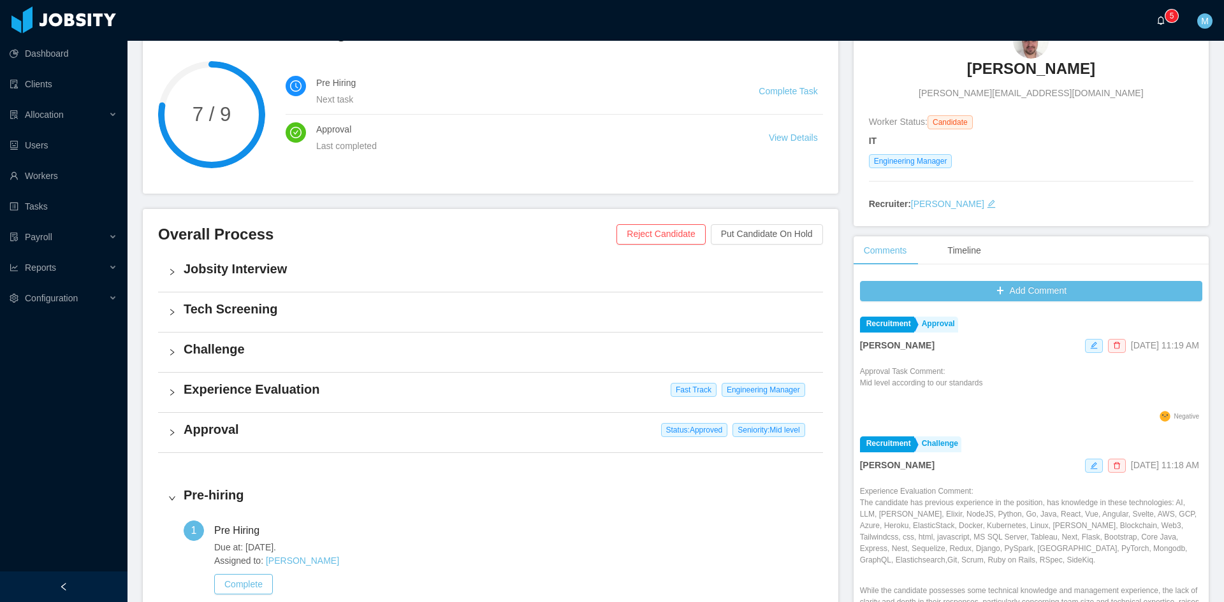
click at [1156, 12] on a=83ded146-cd66-4514-80a8-9a7b1e1b5eb6/Matias%20Marin"] "0 1 2 3 4 5 6 7 8 9 0 1 2 3 4 5 6 7 8 9 0 1 2 3 4 5 6 7 8 9" at bounding box center [1163, 20] width 15 height 41
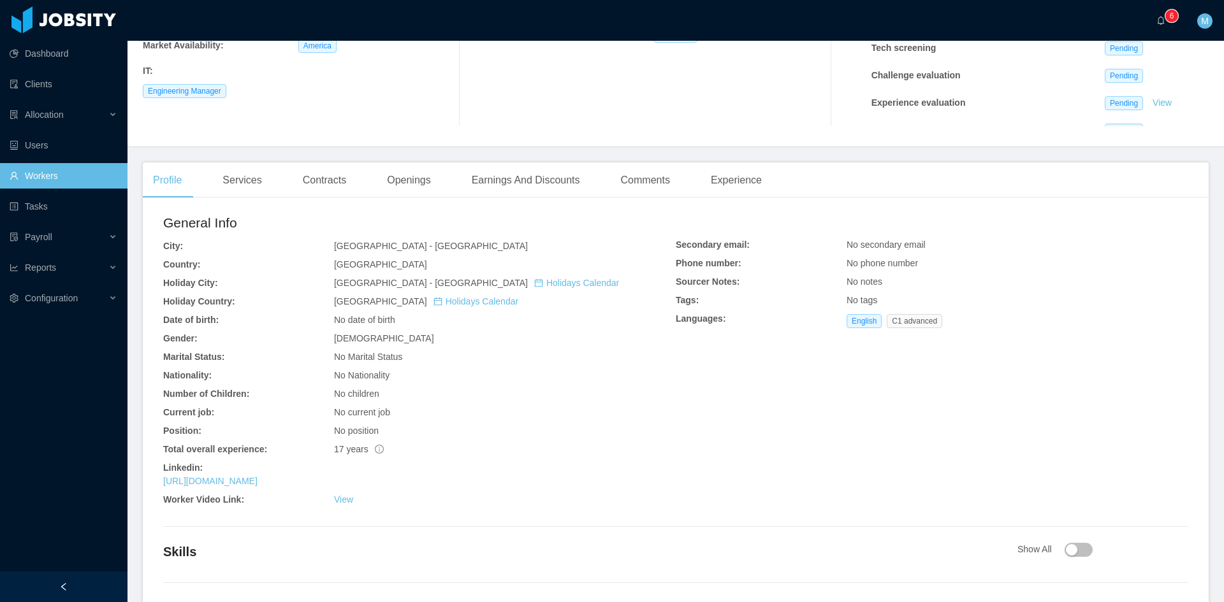
scroll to position [289, 0]
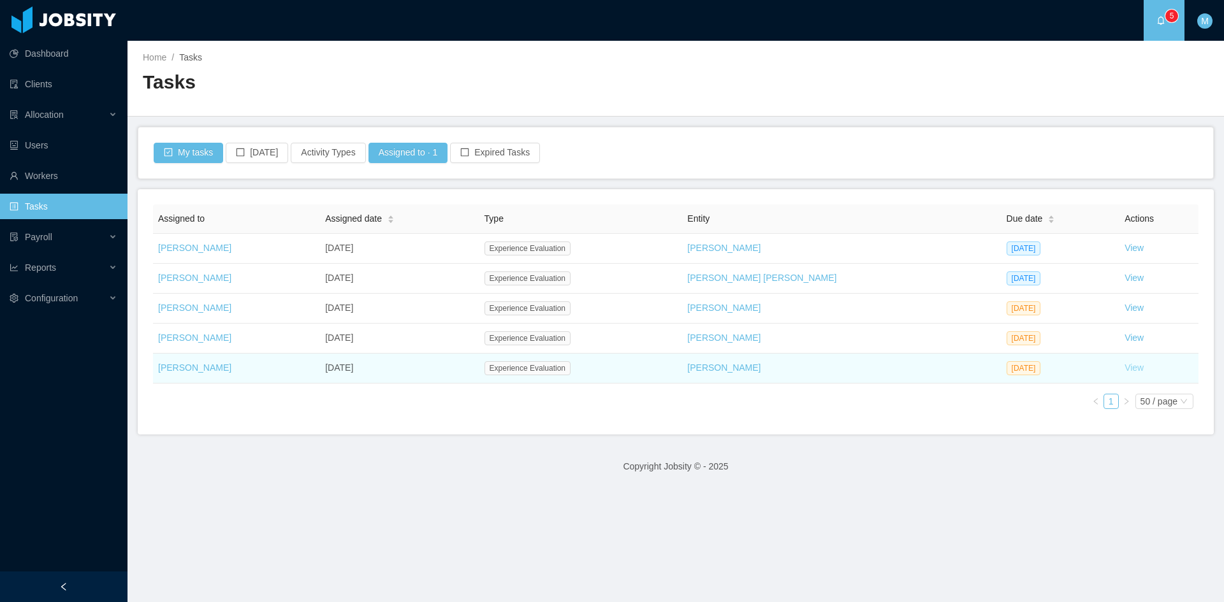
click at [1125, 366] on link "View" at bounding box center [1134, 368] width 19 height 10
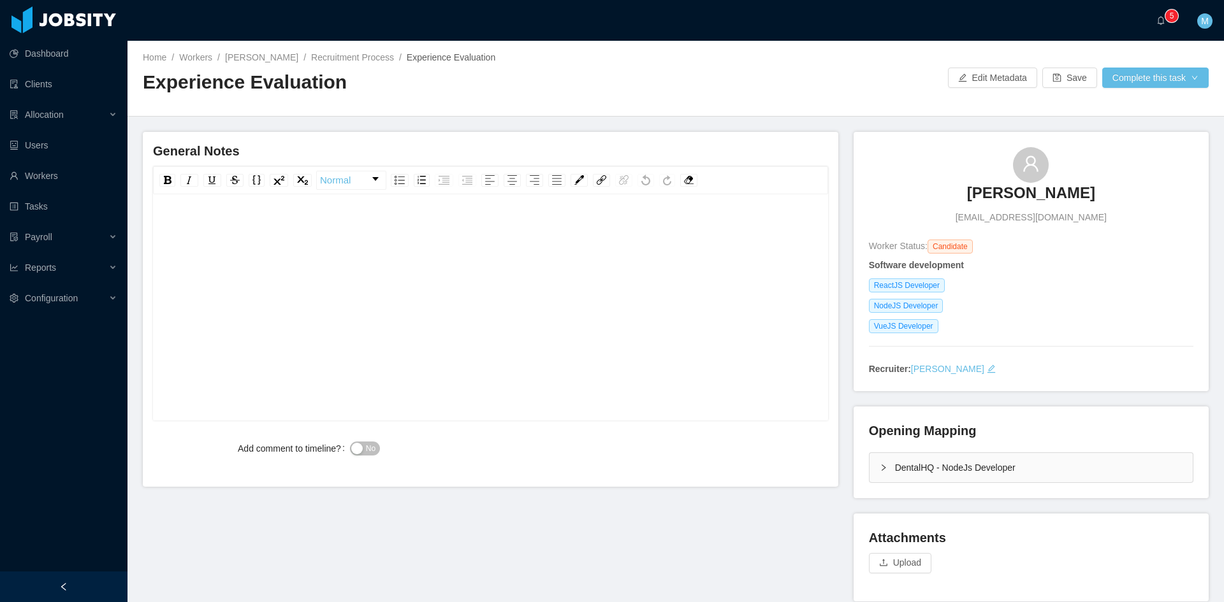
click at [880, 465] on icon "icon: right" at bounding box center [884, 468] width 8 height 8
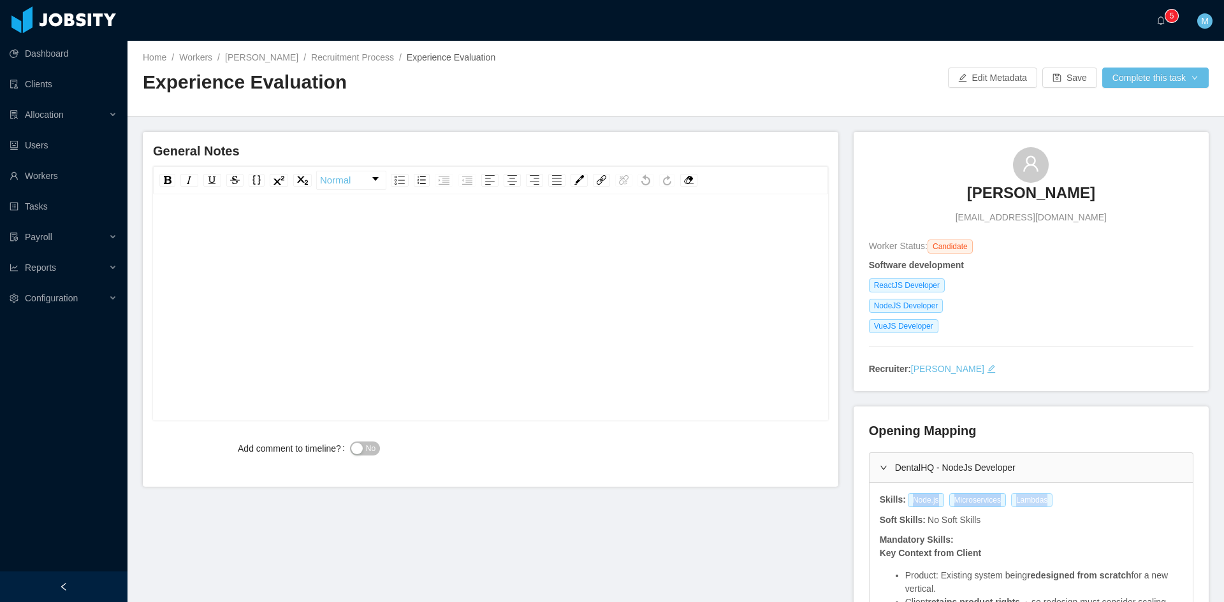
drag, startPoint x: 904, startPoint y: 500, endPoint x: 1035, endPoint y: 506, distance: 131.4
click at [1035, 506] on div "Node.js Microservices Lambdas" at bounding box center [983, 500] width 152 height 14
copy div "Node.js Microservices Lambdas"
drag, startPoint x: 978, startPoint y: 193, endPoint x: 1073, endPoint y: 194, distance: 95.0
click at [1073, 194] on div "Duane Faria duane_gabriel@hotmail.com" at bounding box center [1031, 185] width 324 height 77
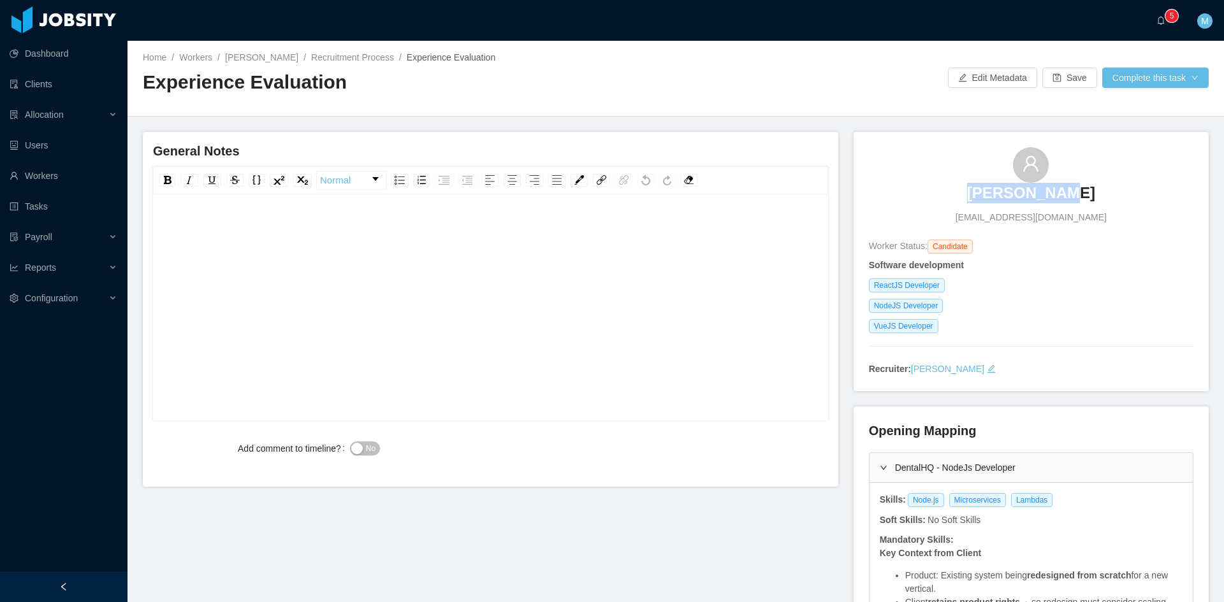
copy h3 "Duane Faria"
drag, startPoint x: 867, startPoint y: 311, endPoint x: 933, endPoint y: 310, distance: 66.3
click at [933, 310] on span "NodeJS Developer" at bounding box center [906, 306] width 75 height 14
copy span "NodeJS Developer"
click at [346, 231] on div "rdw-editor" at bounding box center [490, 228] width 655 height 25
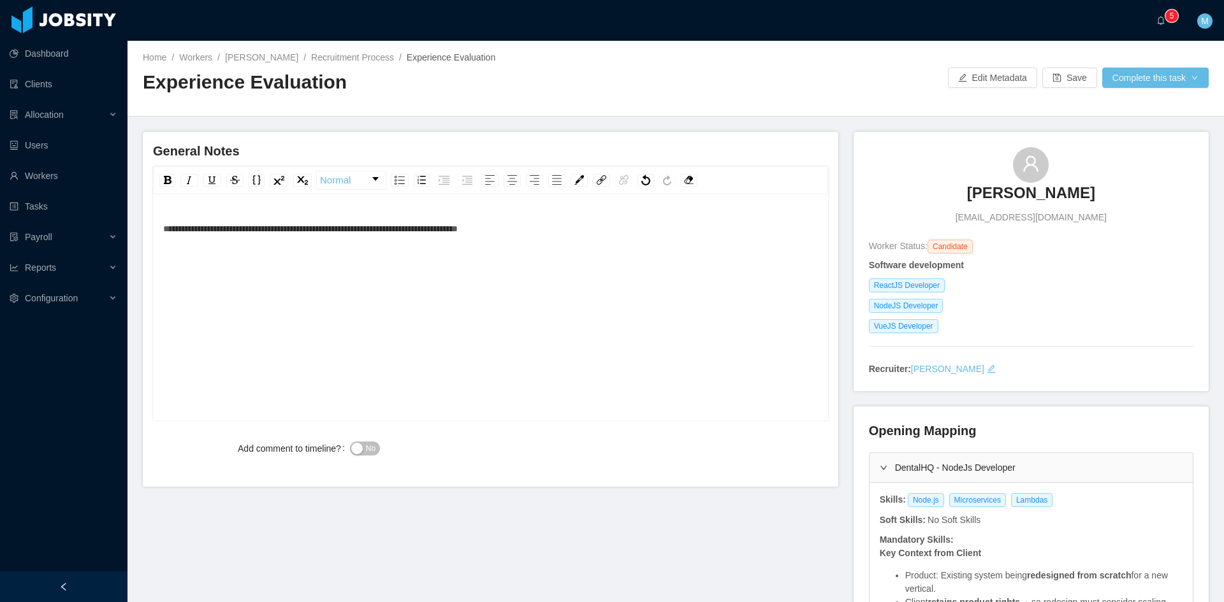
click at [548, 232] on div "**********" at bounding box center [490, 228] width 655 height 25
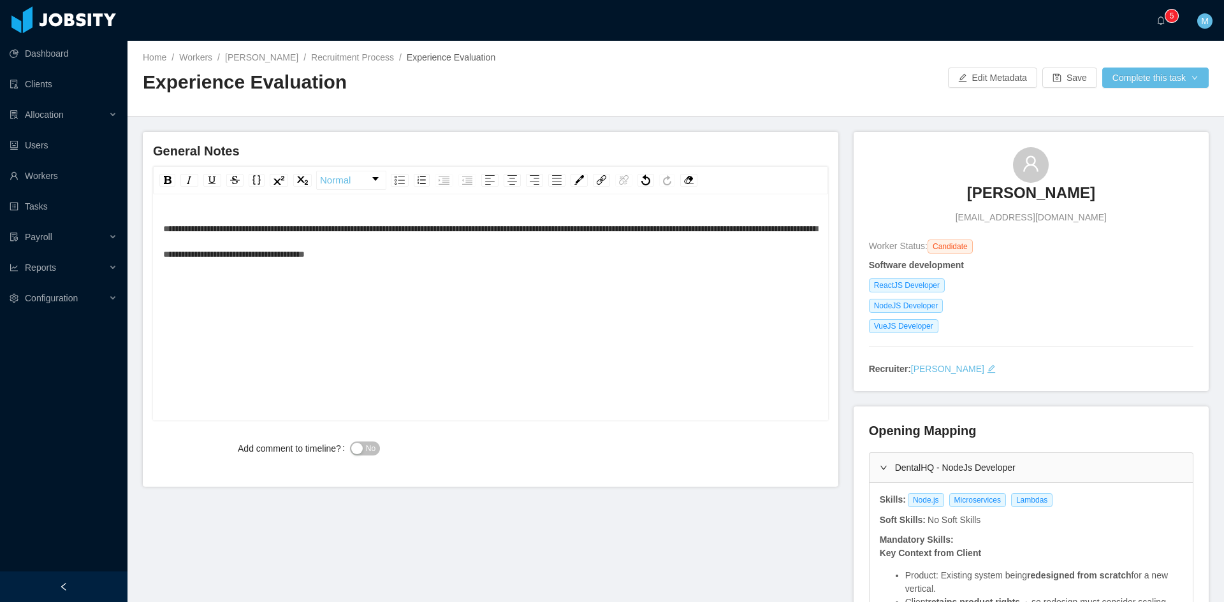
click at [366, 448] on span "No" at bounding box center [371, 448] width 10 height 13
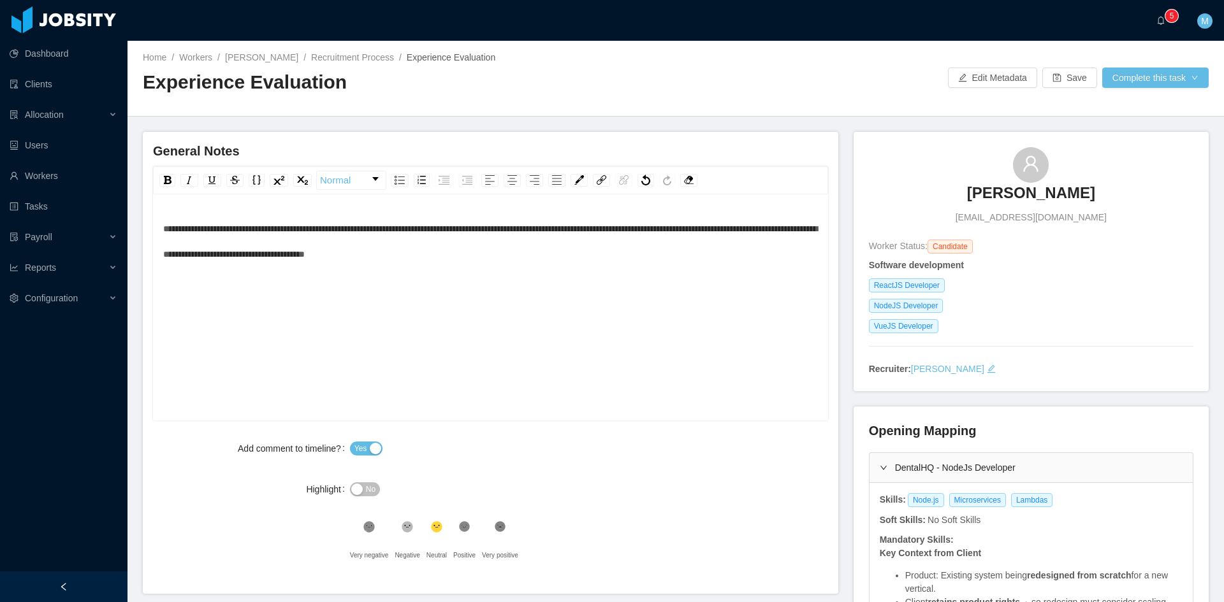
click at [555, 298] on div "**********" at bounding box center [490, 327] width 655 height 223
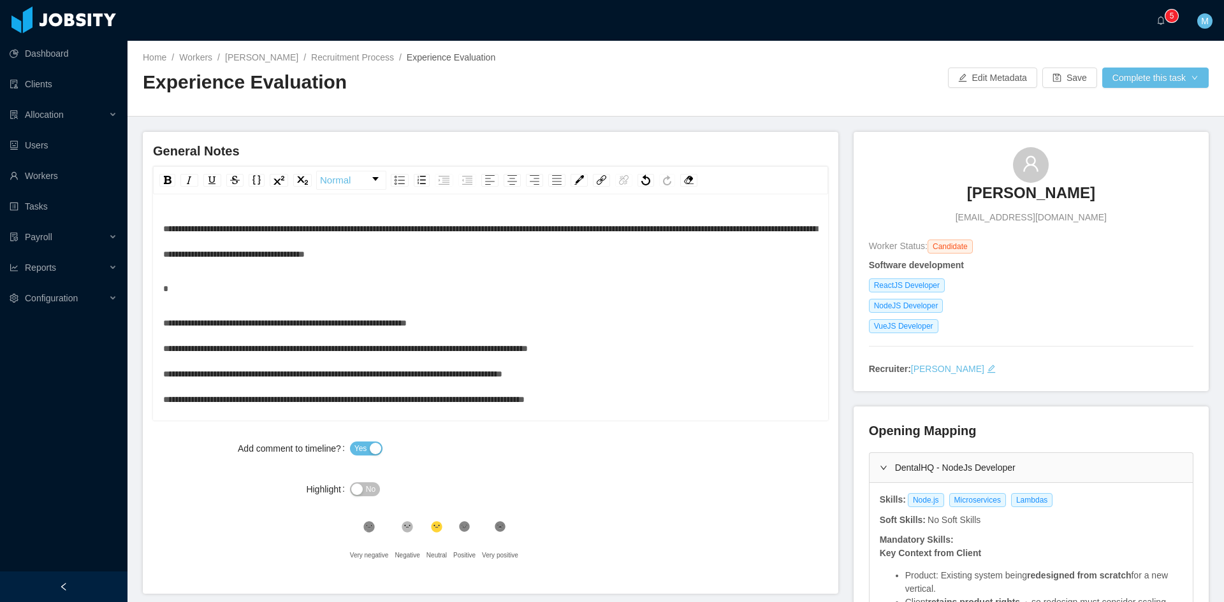
click at [194, 297] on div "rdw-editor" at bounding box center [490, 288] width 655 height 25
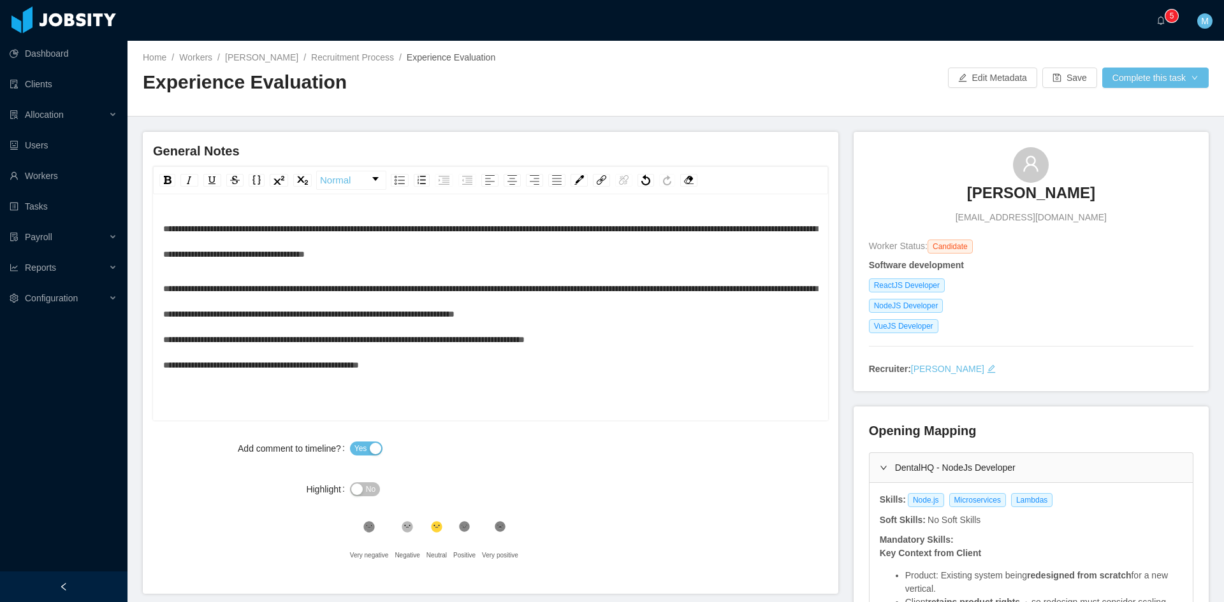
click at [603, 344] on span "**********" at bounding box center [490, 326] width 654 height 85
click at [467, 528] on icon at bounding box center [464, 526] width 11 height 11
click at [1166, 73] on button "Complete this task" at bounding box center [1155, 78] width 106 height 20
click at [1156, 109] on button "Save Evaluation" at bounding box center [1147, 106] width 99 height 20
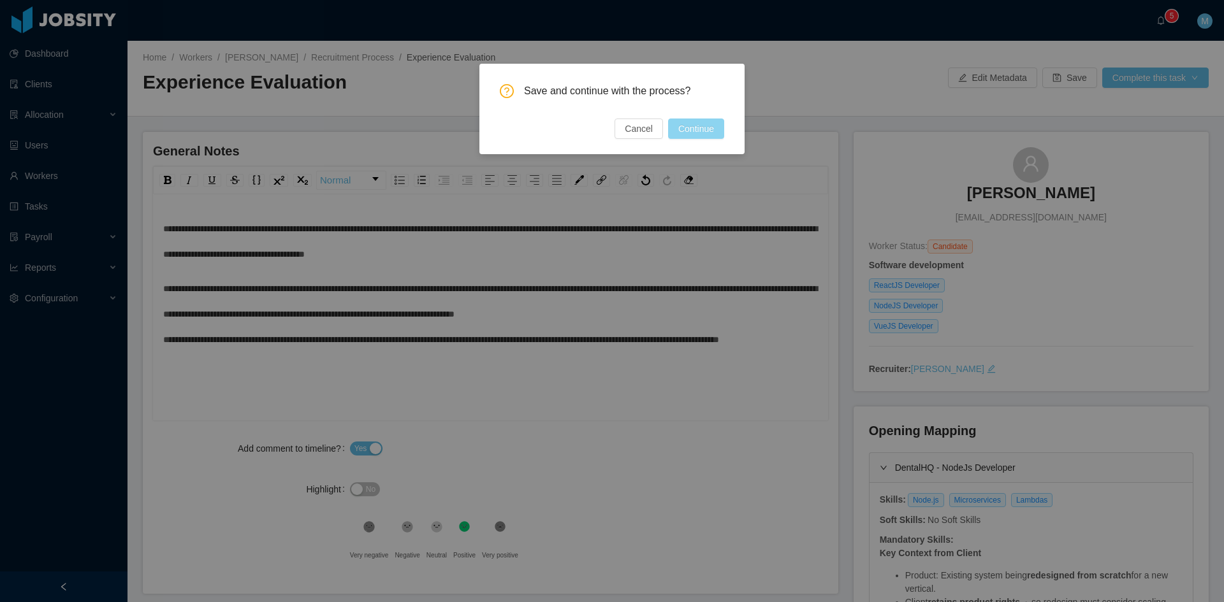
click at [703, 129] on button "Continue" at bounding box center [696, 129] width 56 height 20
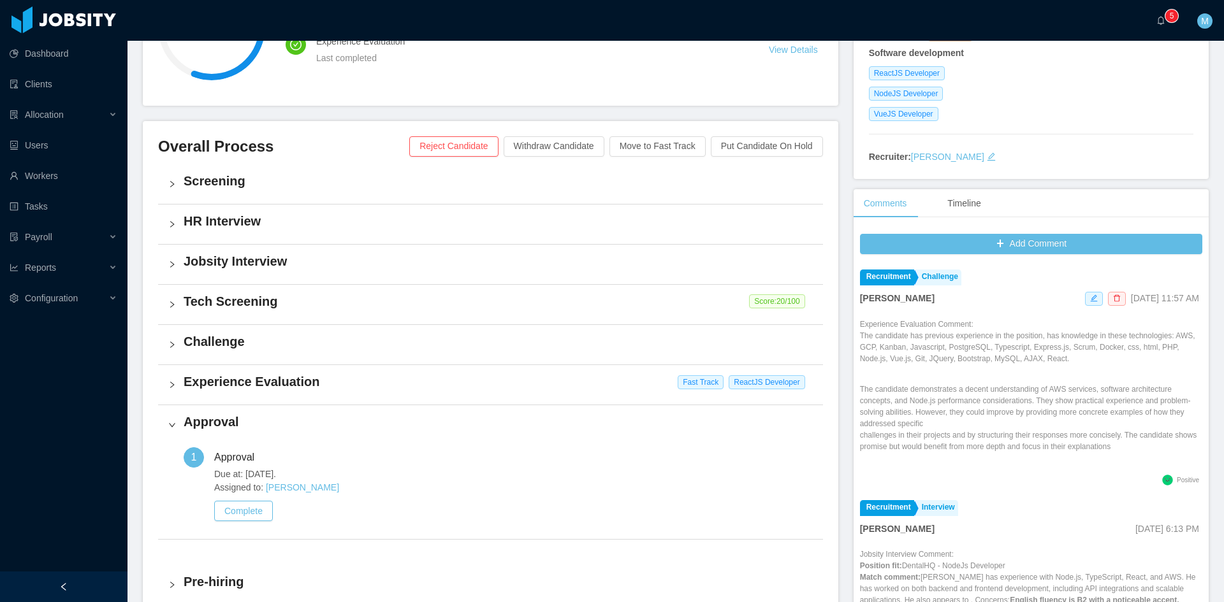
scroll to position [319, 0]
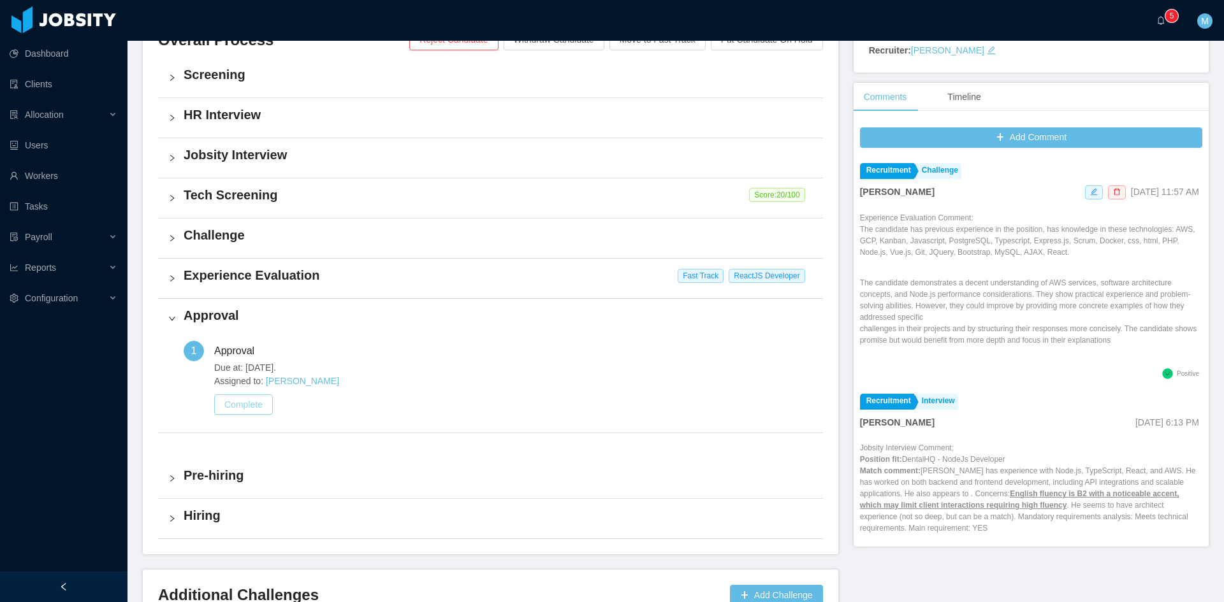
click at [258, 405] on button "Complete" at bounding box center [243, 405] width 59 height 20
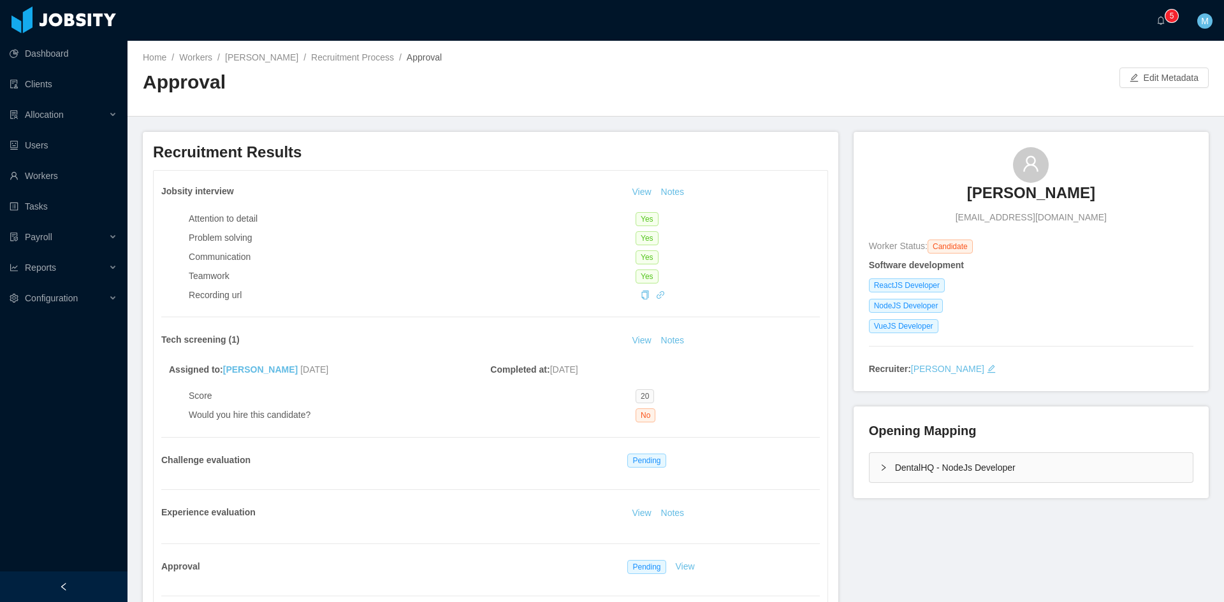
click at [884, 468] on div "DentalHQ - NodeJs Developer" at bounding box center [1031, 467] width 323 height 29
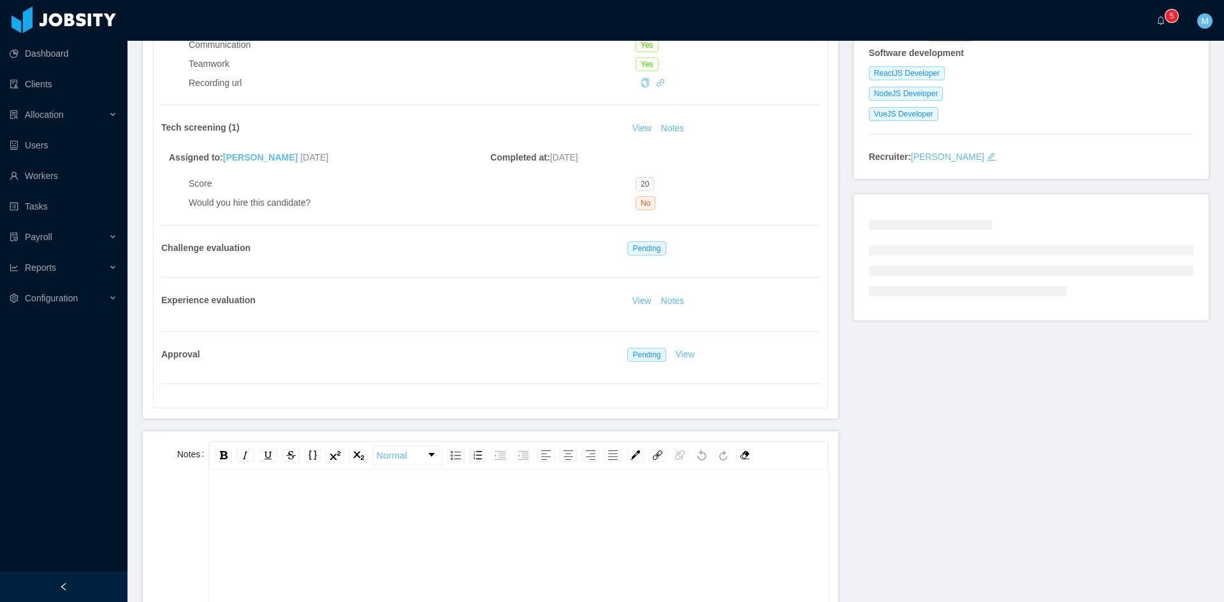
scroll to position [106, 0]
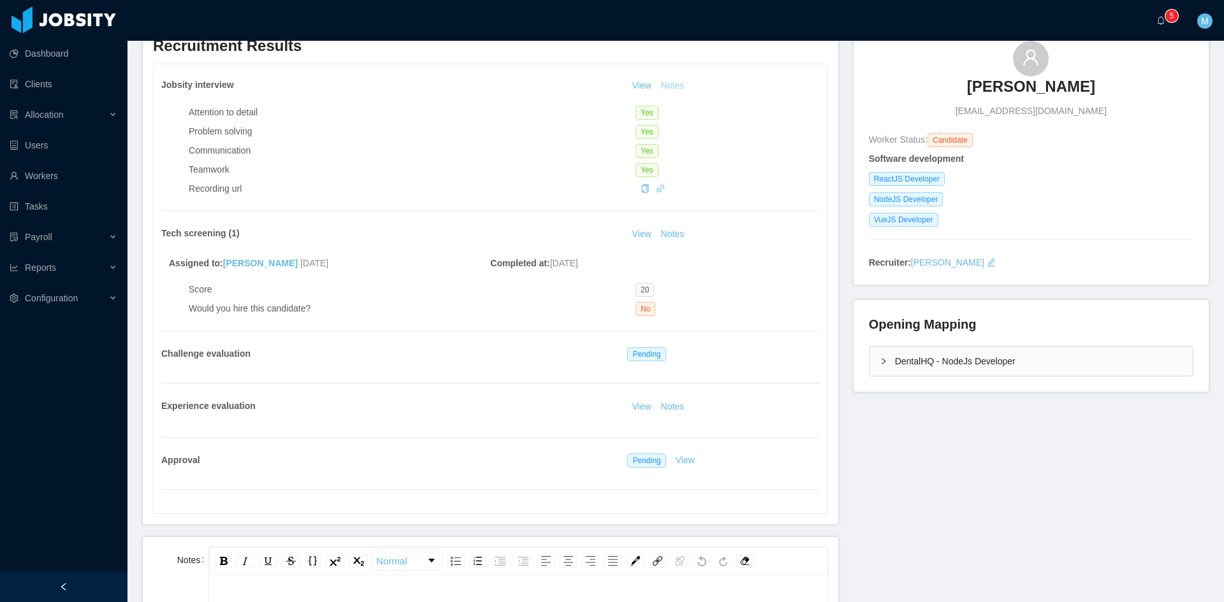
click at [673, 86] on button "Notes" at bounding box center [673, 85] width 34 height 15
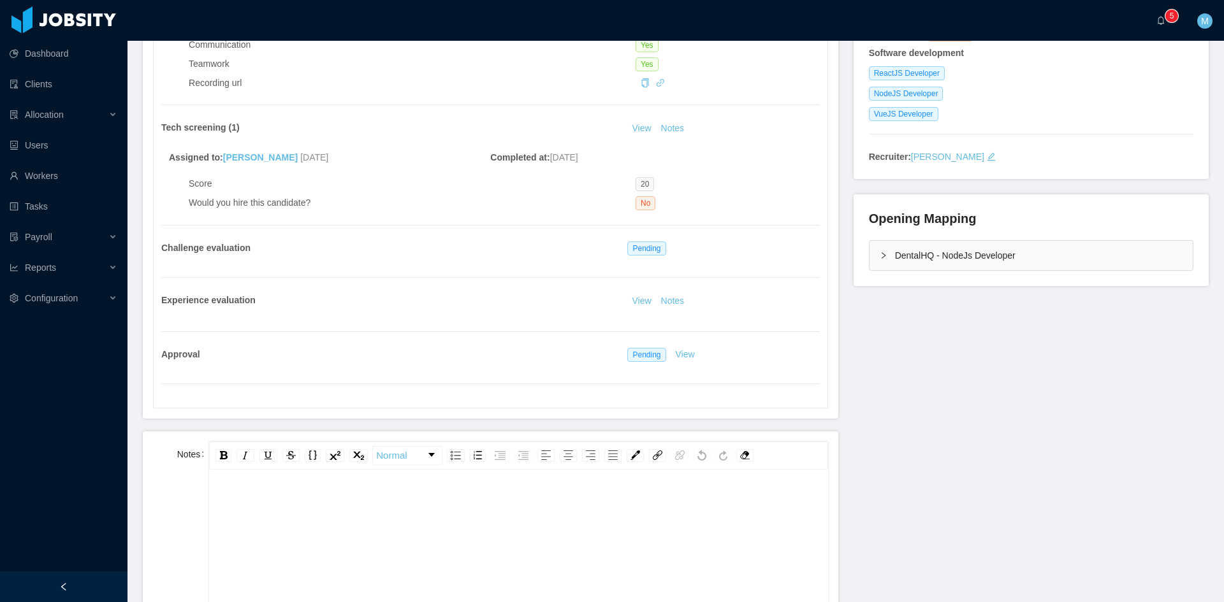
scroll to position [425, 0]
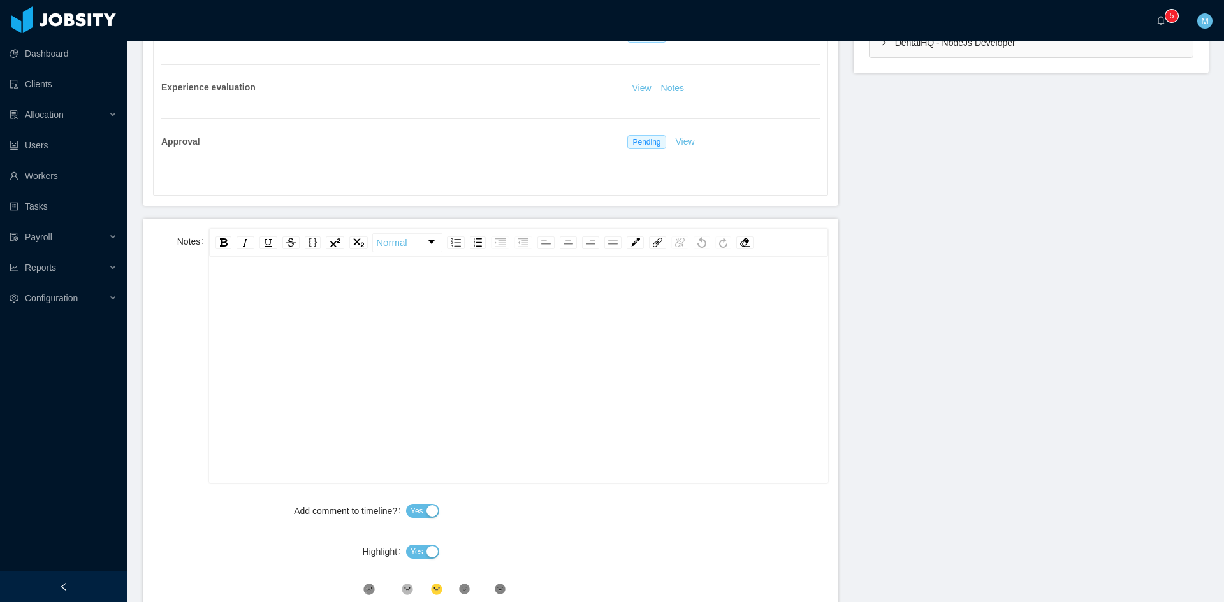
click at [518, 325] on div "rdw-editor" at bounding box center [518, 390] width 599 height 223
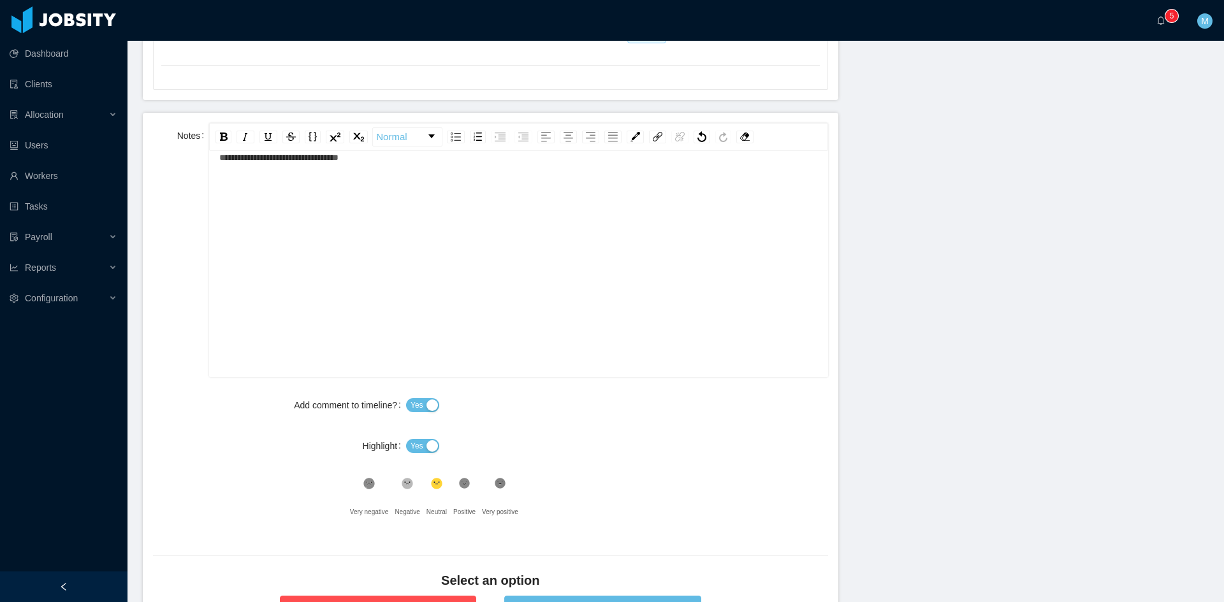
scroll to position [637, 0]
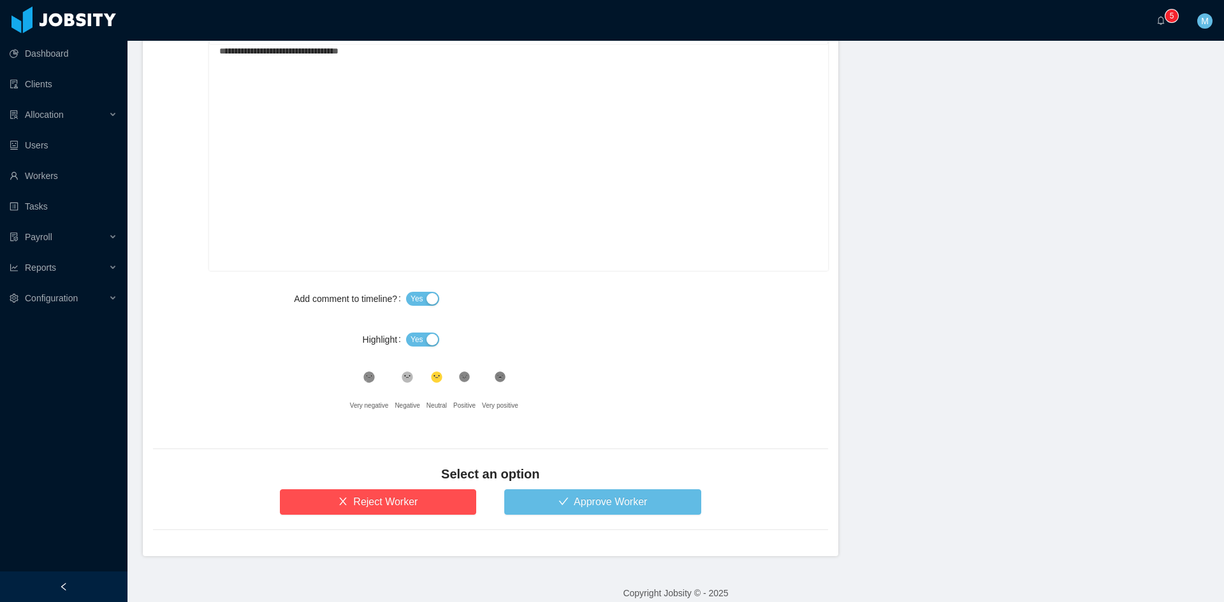
drag, startPoint x: 421, startPoint y: 333, endPoint x: 429, endPoint y: 346, distance: 14.9
click at [422, 333] on button "Yes" at bounding box center [422, 340] width 33 height 14
click at [459, 379] on icon at bounding box center [464, 377] width 11 height 11
click at [523, 503] on button "Approve Worker" at bounding box center [602, 502] width 197 height 25
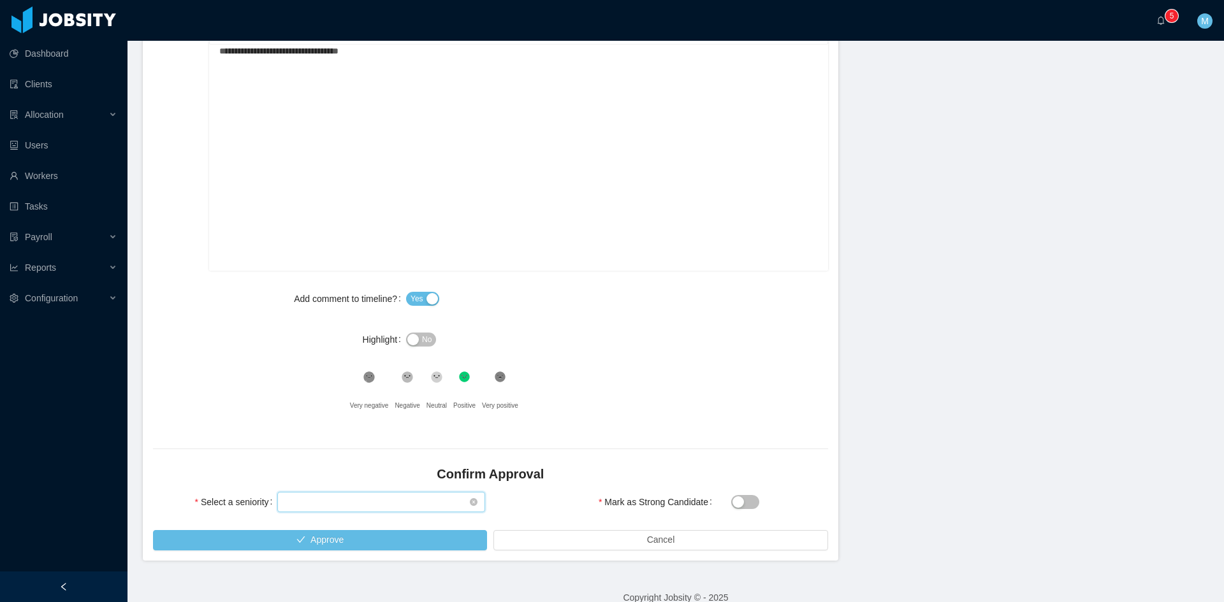
click at [387, 502] on div "Select seniority" at bounding box center [377, 502] width 184 height 19
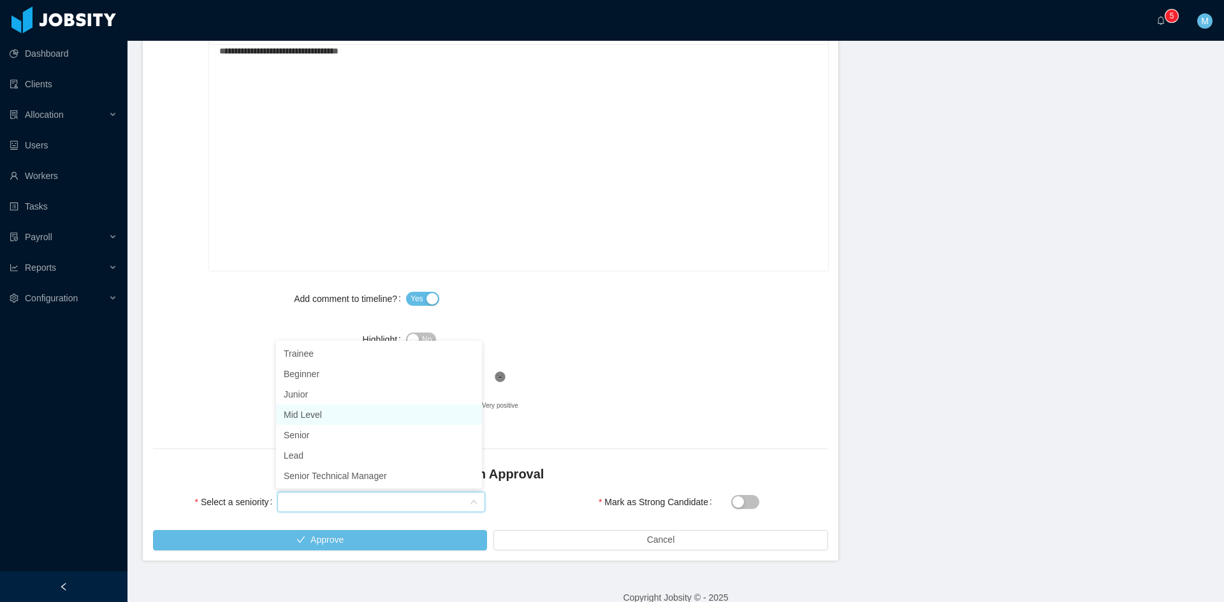
click at [317, 413] on li "Mid Level" at bounding box center [379, 415] width 206 height 20
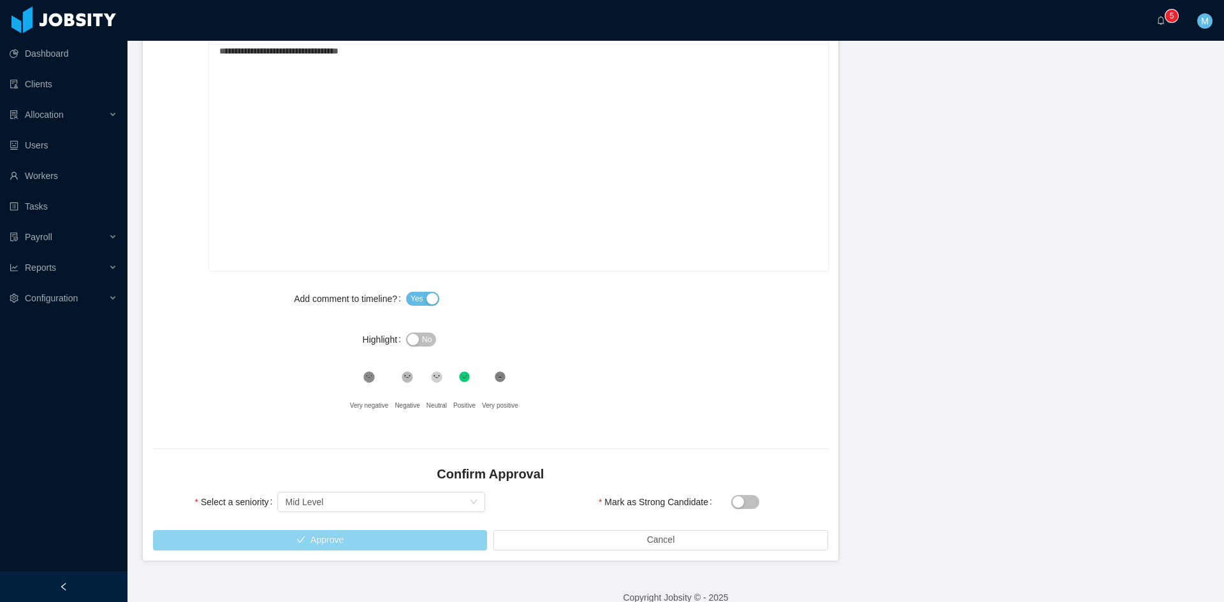
click at [337, 535] on button "Approve" at bounding box center [320, 540] width 334 height 20
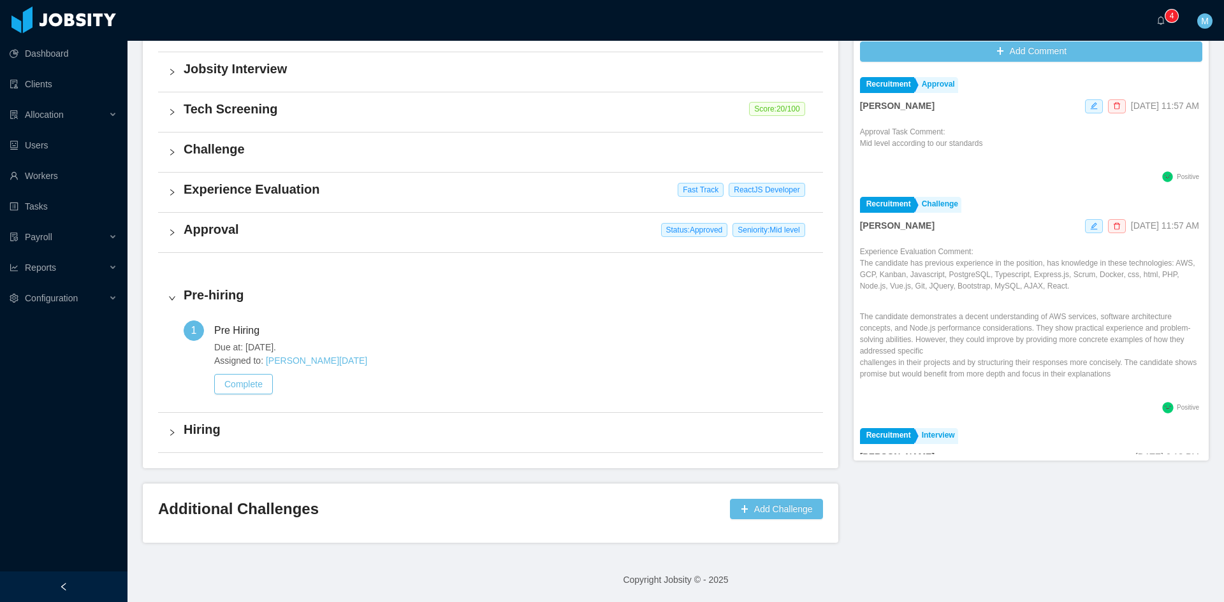
scroll to position [405, 0]
click at [1165, 20] on icon "icon: bell" at bounding box center [1160, 20] width 9 height 9
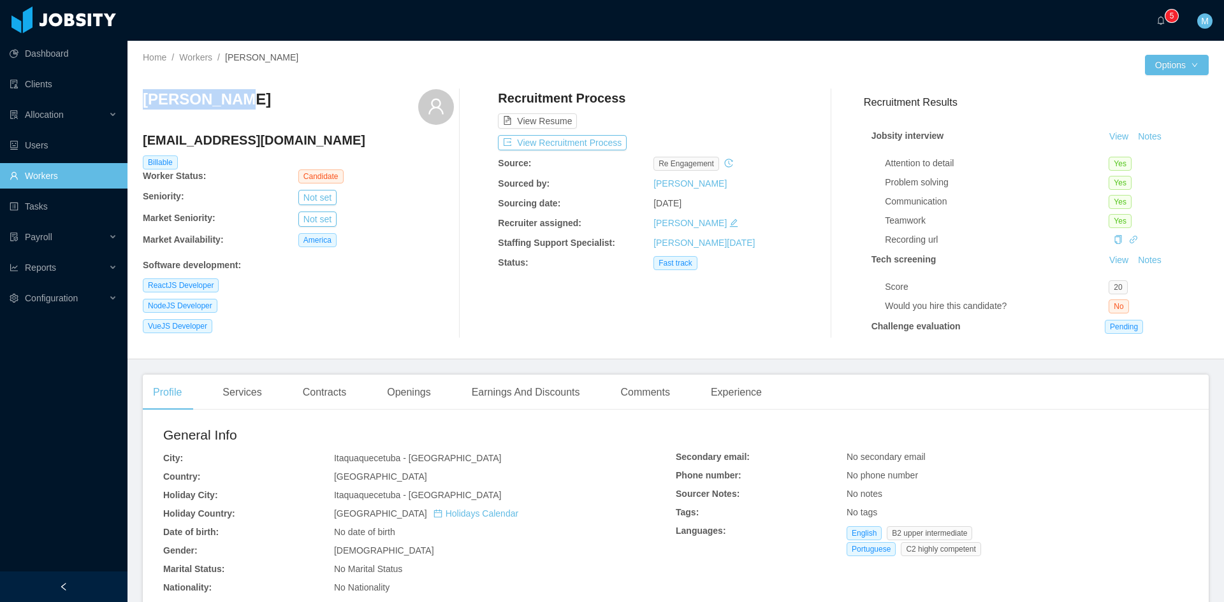
drag, startPoint x: 189, startPoint y: 101, endPoint x: 143, endPoint y: 101, distance: 45.9
click at [143, 101] on div "[PERSON_NAME]" at bounding box center [298, 107] width 311 height 36
copy h3 "[PERSON_NAME]"
click at [276, 118] on div "[PERSON_NAME]" at bounding box center [298, 107] width 311 height 36
click at [276, 103] on div "[PERSON_NAME]" at bounding box center [298, 107] width 311 height 36
